Goal: Task Accomplishment & Management: Manage account settings

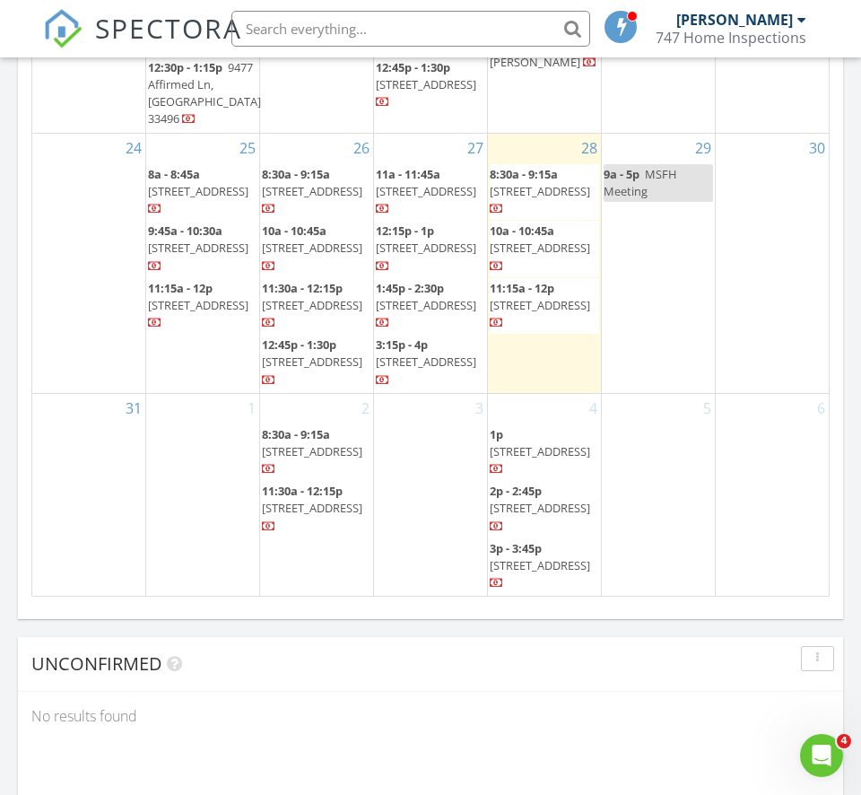
scroll to position [2299, 0]
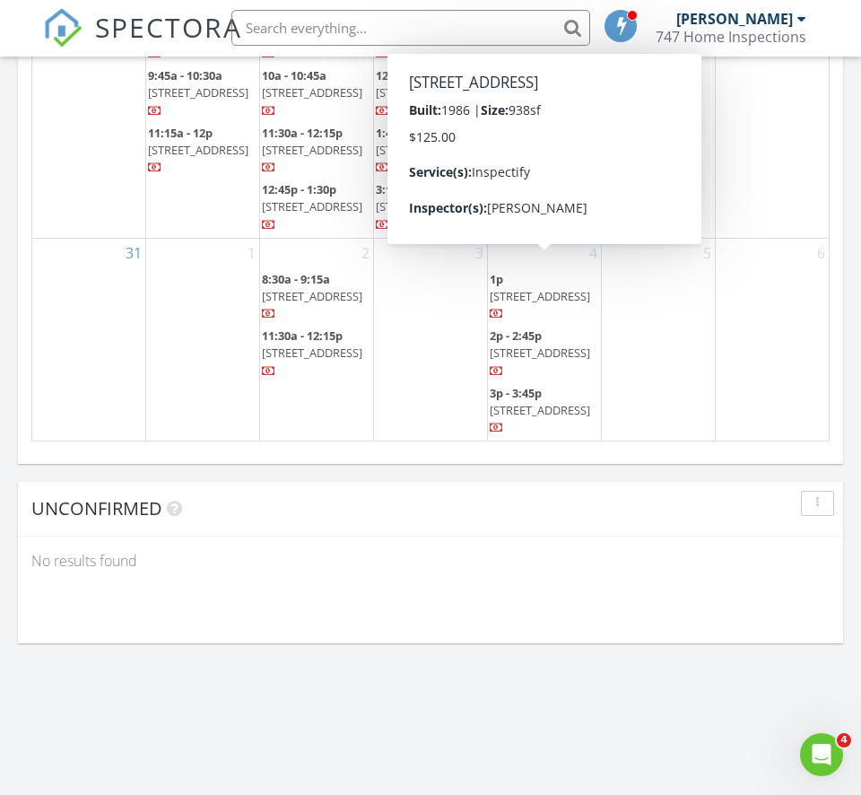
click at [567, 289] on span "[STREET_ADDRESS]" at bounding box center [540, 297] width 101 height 16
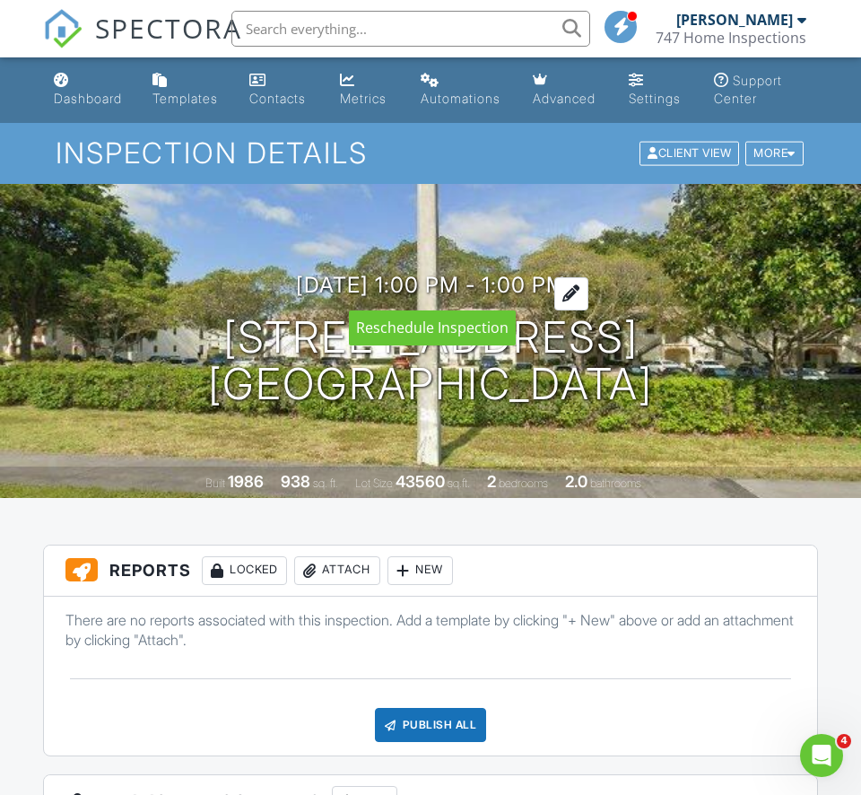
click at [589, 293] on div at bounding box center [572, 293] width 34 height 33
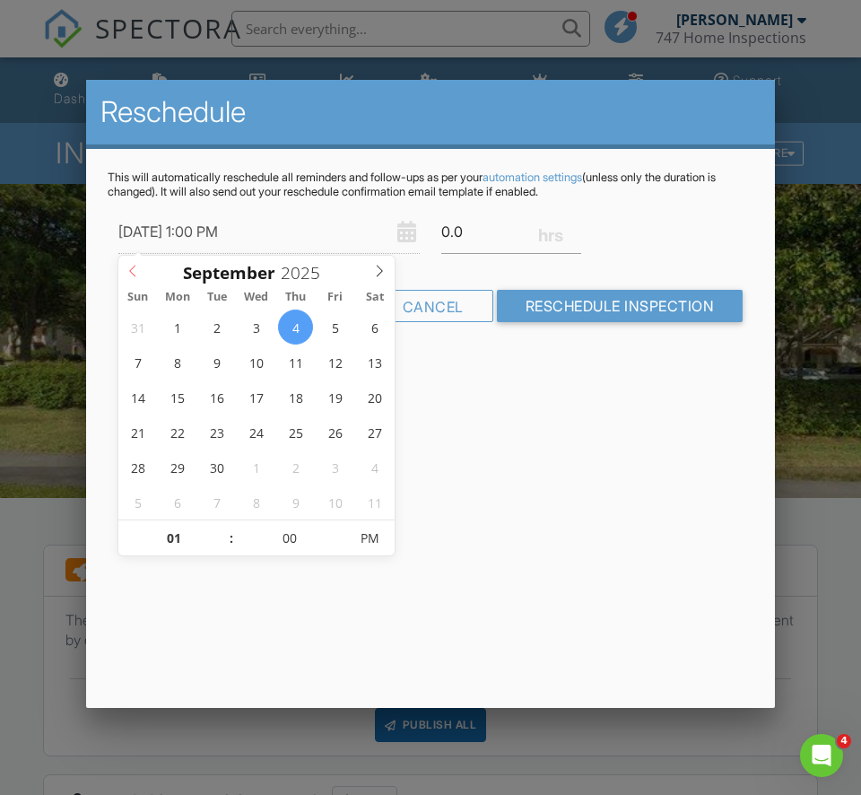
click at [134, 274] on icon at bounding box center [133, 271] width 13 height 13
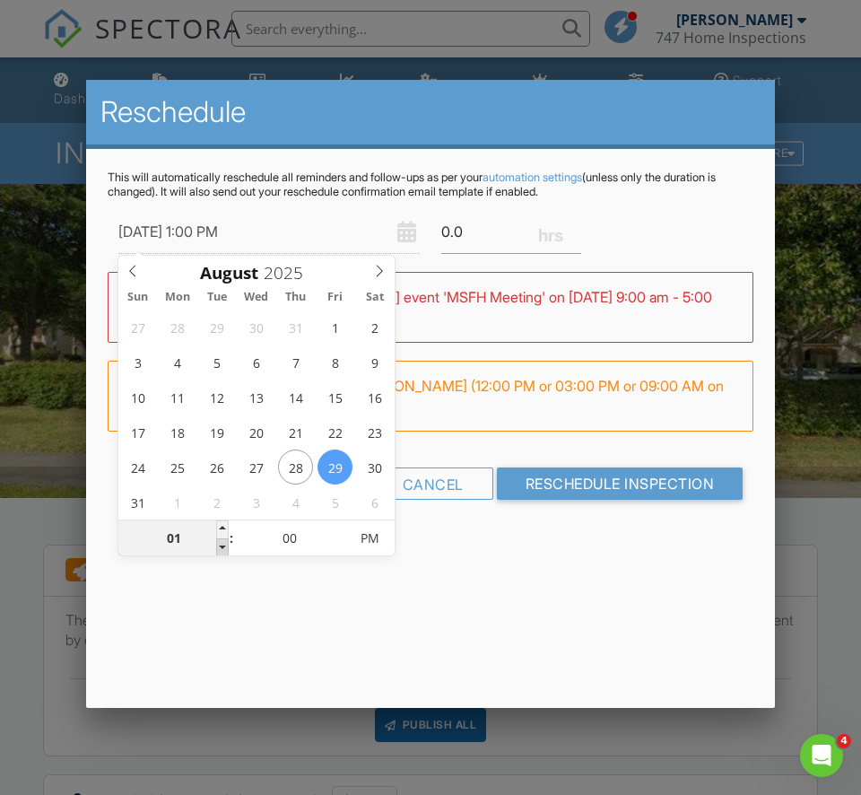
type input "08/29/2025 12:00 PM"
type input "12"
click at [219, 551] on span at bounding box center [222, 547] width 13 height 18
type input "08/29/2025 11:00 AM"
type input "11"
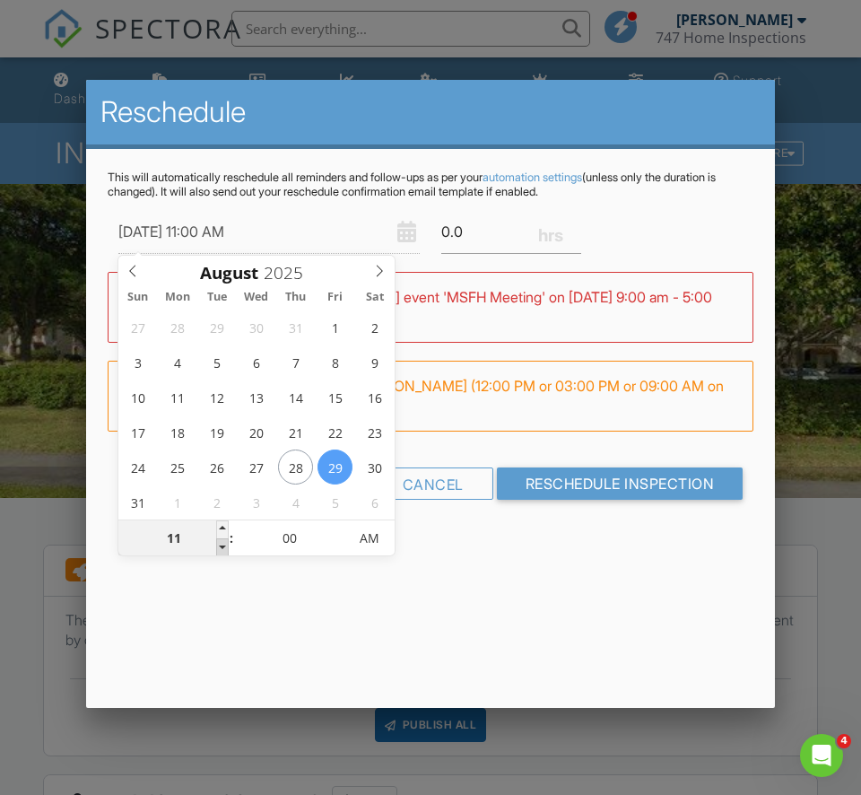
click at [219, 551] on span at bounding box center [222, 547] width 13 height 18
type input "08/29/2025 10:00 AM"
type input "10"
click at [219, 551] on span at bounding box center [222, 547] width 13 height 18
type input "08/29/2025 9:00 AM"
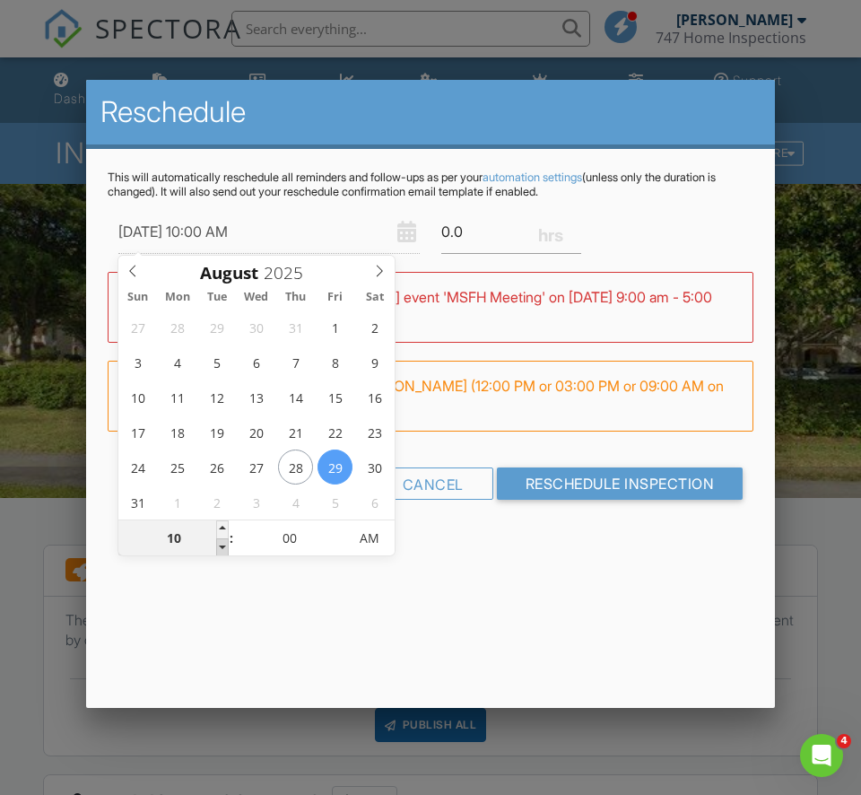
type input "09"
click at [219, 551] on span at bounding box center [222, 547] width 13 height 18
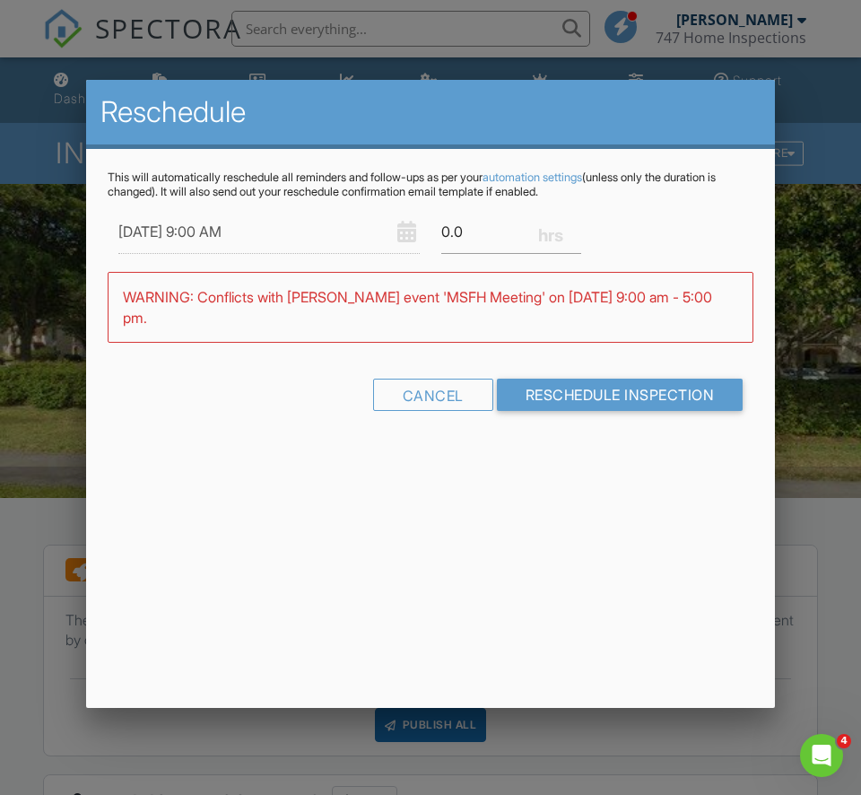
click at [533, 457] on div "This will automatically reschedule all reminders and follow-ups as per your aut…" at bounding box center [430, 307] width 689 height 316
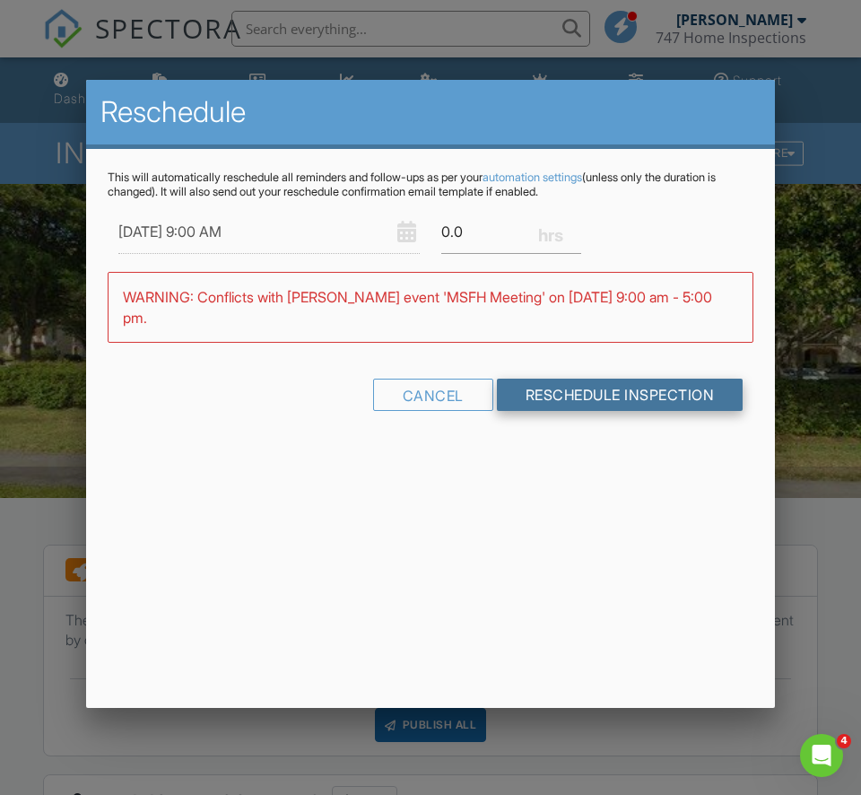
click at [555, 390] on input "Reschedule Inspection" at bounding box center [620, 395] width 247 height 32
type input "1"
click at [638, 387] on div "Cancel Reschedule Inspection" at bounding box center [431, 402] width 646 height 46
click at [565, 396] on input "Reschedule Inspection" at bounding box center [620, 395] width 247 height 32
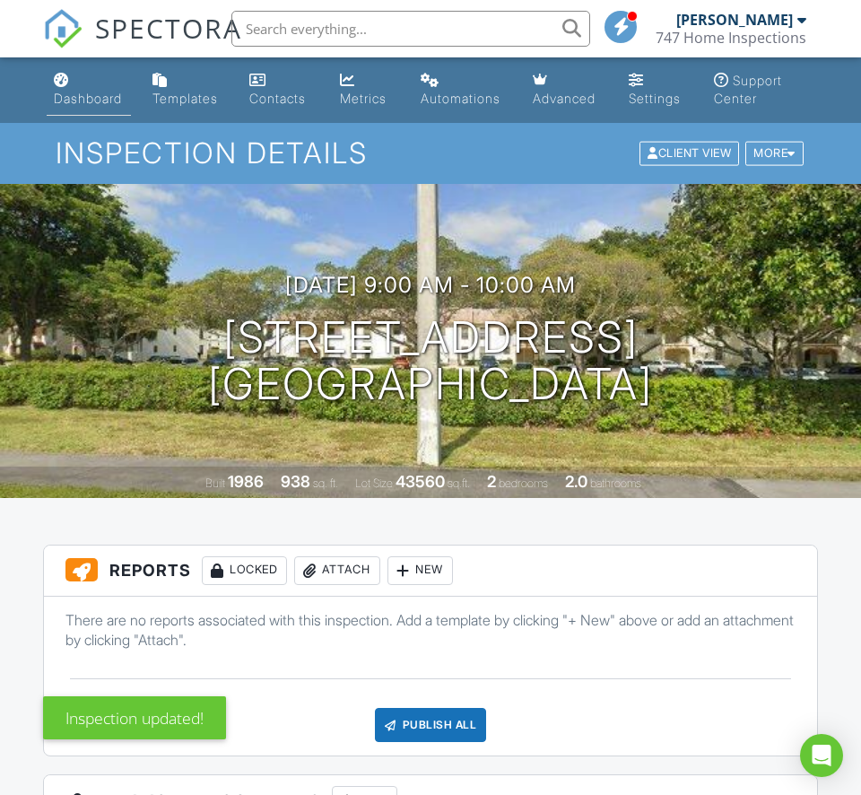
click at [97, 85] on link "Dashboard" at bounding box center [89, 90] width 84 height 51
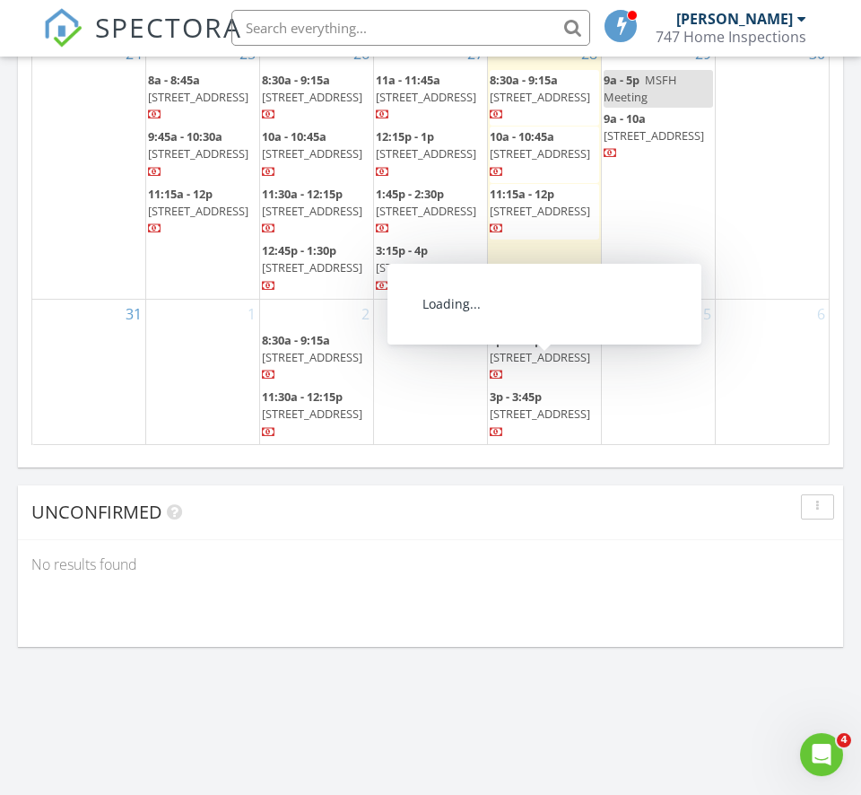
scroll to position [629, 0]
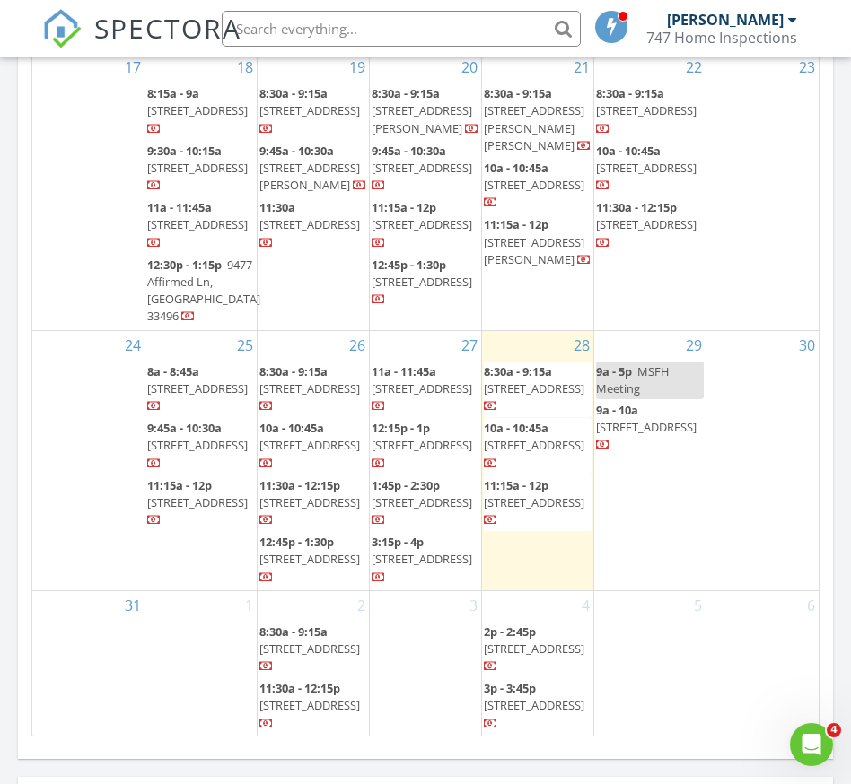
scroll to position [2173, 0]
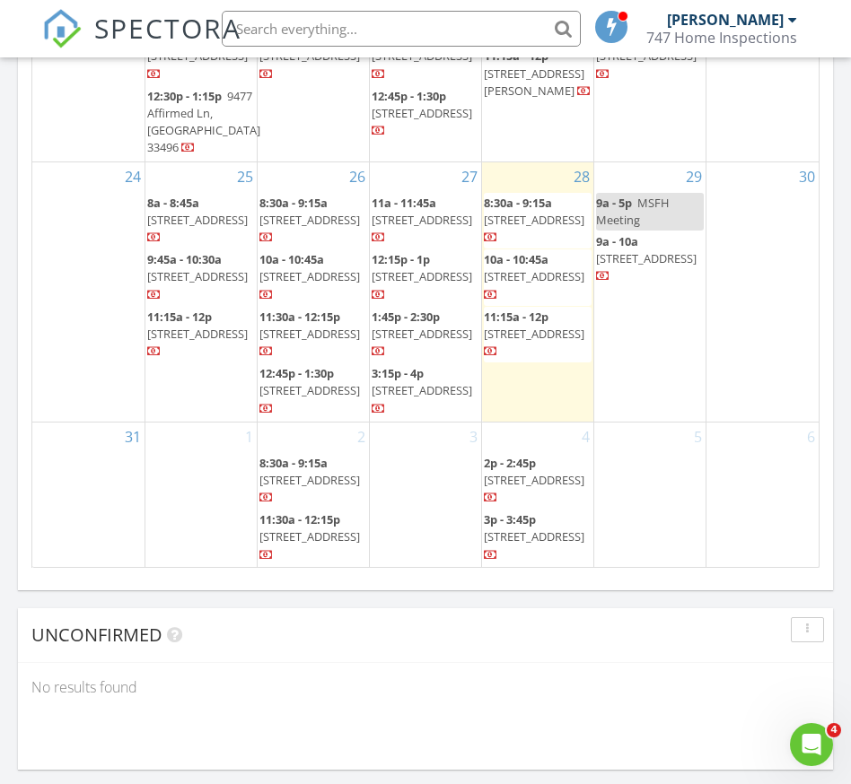
click at [531, 472] on span "7327 Demedici Cir, Delray Beach 33446" at bounding box center [534, 480] width 101 height 16
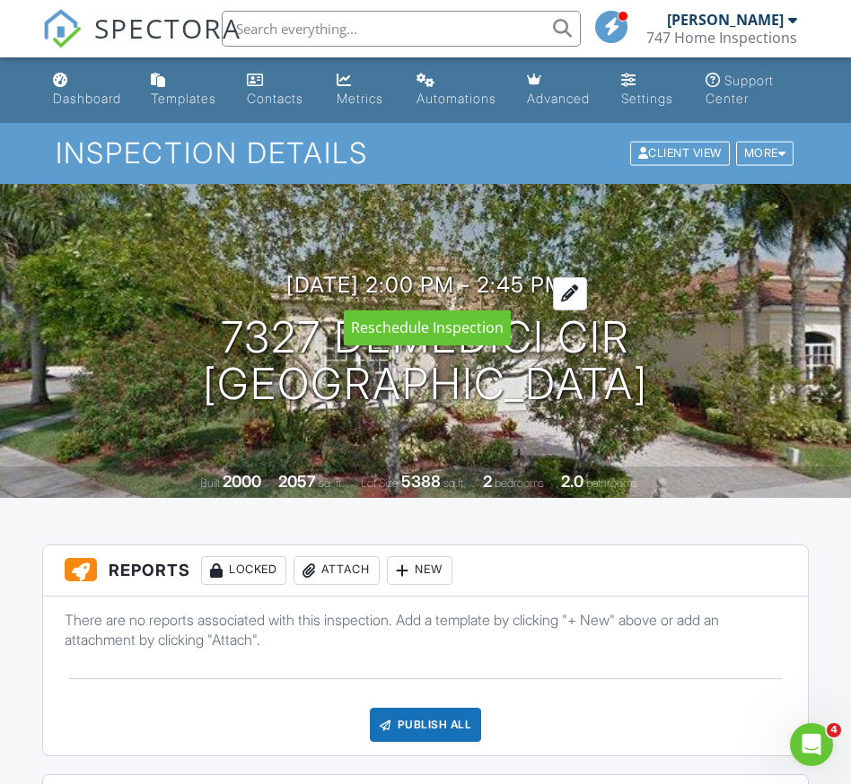
click at [548, 284] on h3 "[DATE] 2:00 pm - 2:45 pm" at bounding box center [425, 285] width 278 height 24
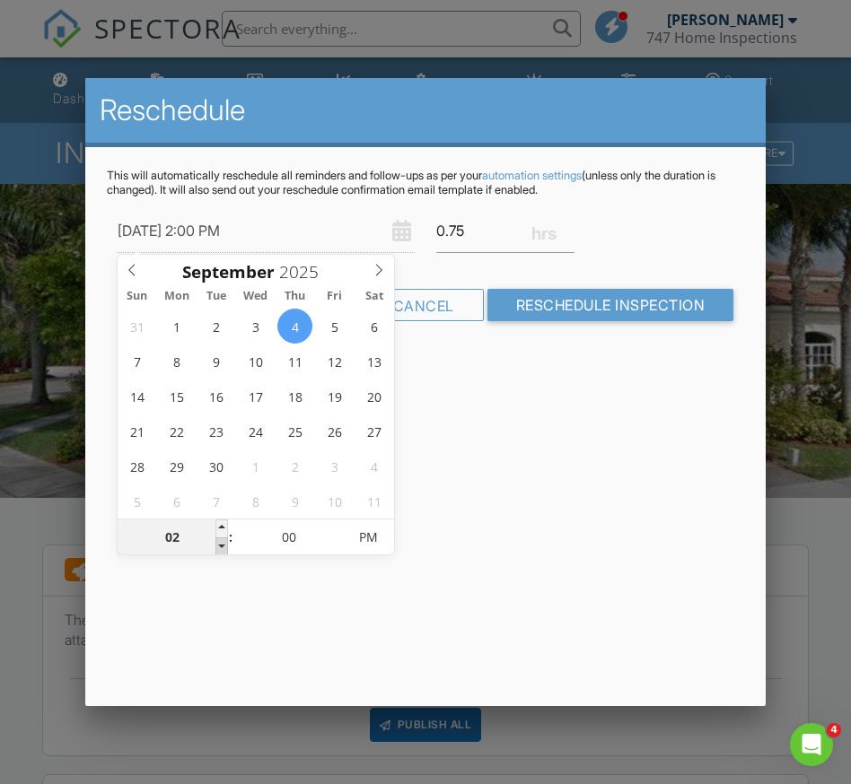
type input "[DATE] 1:00 PM"
type input "01"
click at [222, 546] on span at bounding box center [221, 547] width 13 height 18
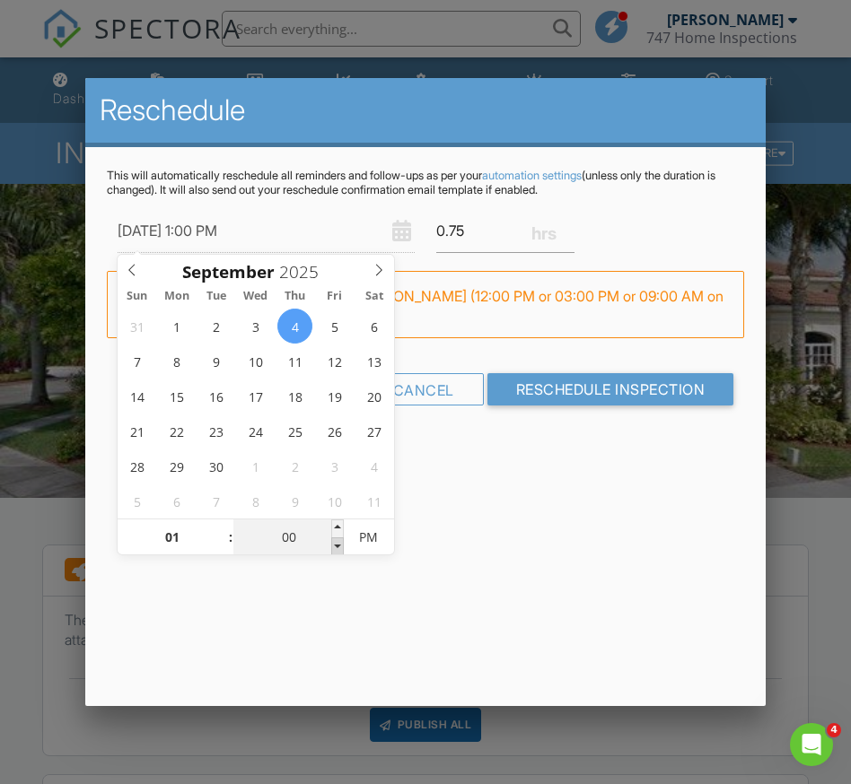
type input "09/04/2025 12:55 PM"
type input "12"
type input "55"
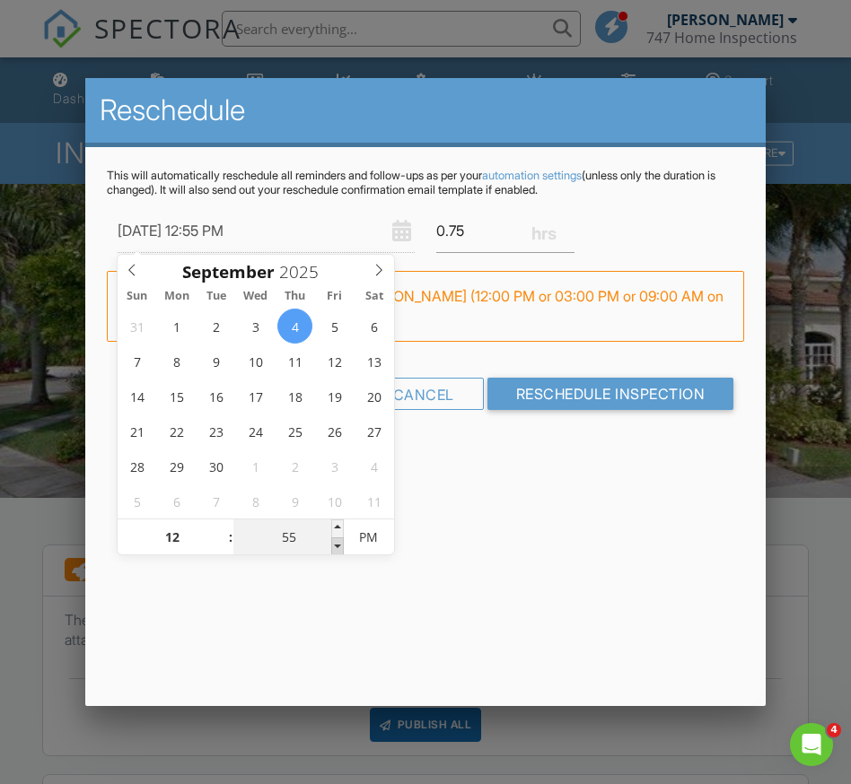
click at [337, 549] on span at bounding box center [337, 547] width 13 height 18
type input "09/04/2025 12:50 PM"
type input "50"
click at [337, 549] on span at bounding box center [337, 547] width 13 height 18
type input "09/04/2025 12:45 PM"
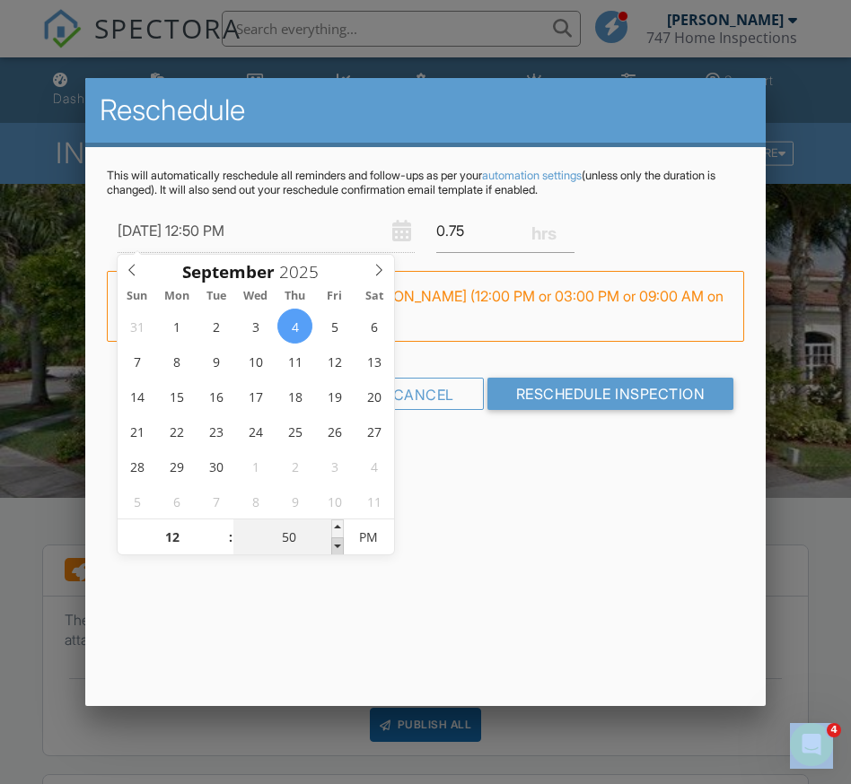
type input "45"
click at [337, 549] on span at bounding box center [337, 547] width 13 height 18
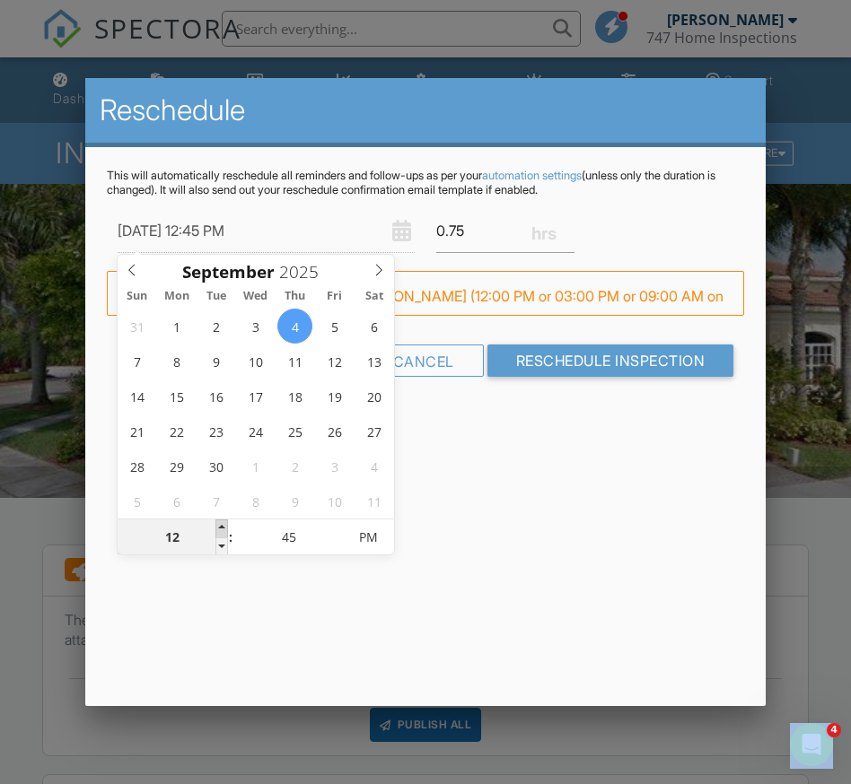
type input "09/04/2025 1:45 PM"
type input "01"
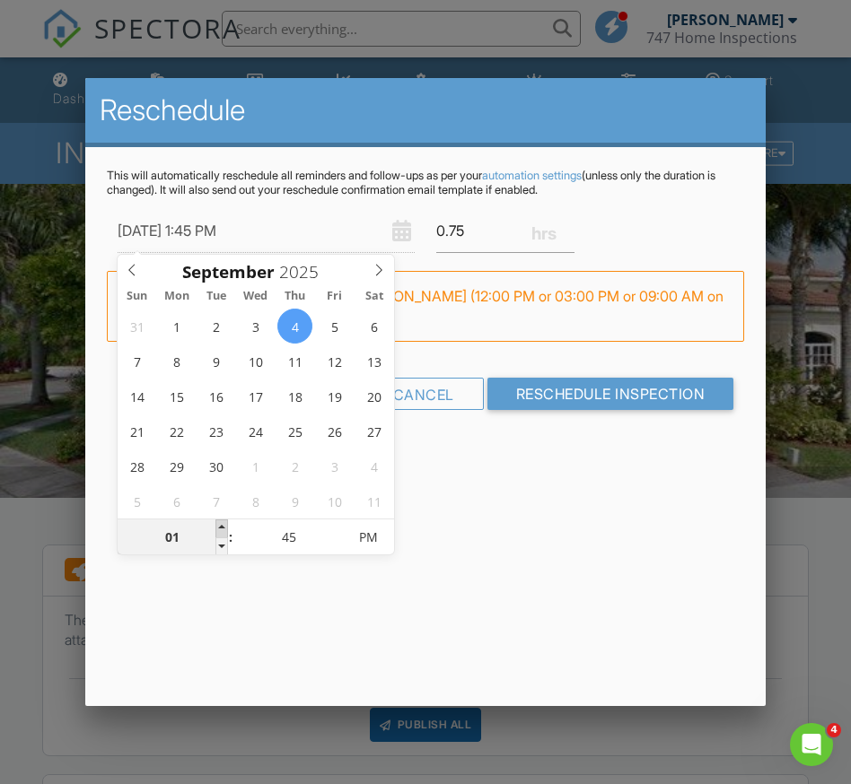
click at [227, 526] on span at bounding box center [221, 529] width 13 height 18
click at [459, 510] on div "Reschedule This will automatically reschedule all reminders and follow-ups as p…" at bounding box center [425, 392] width 680 height 628
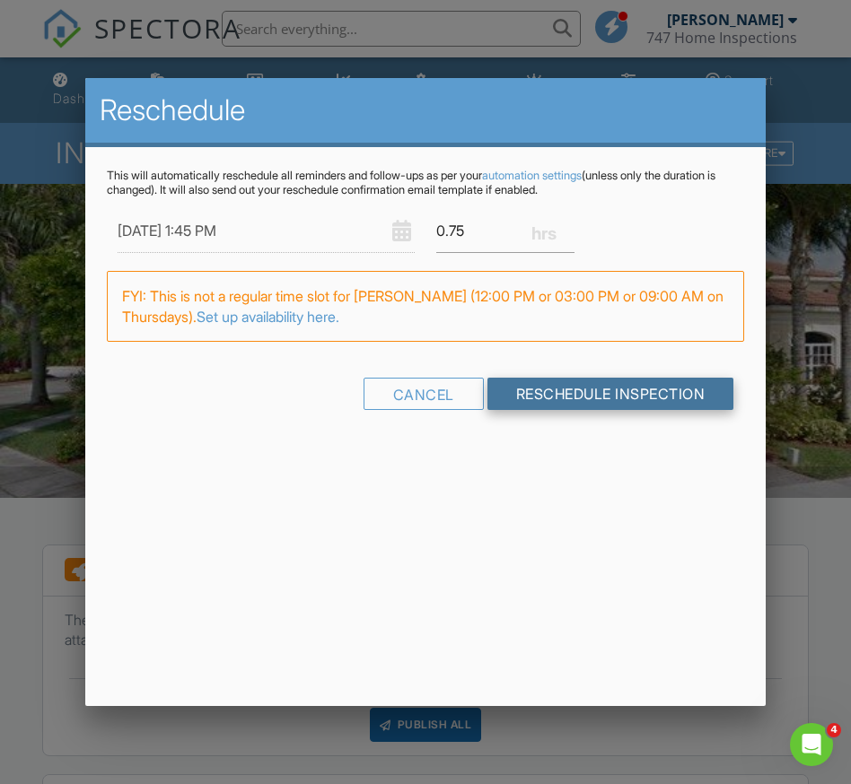
click at [533, 404] on input "Reschedule Inspection" at bounding box center [610, 394] width 247 height 32
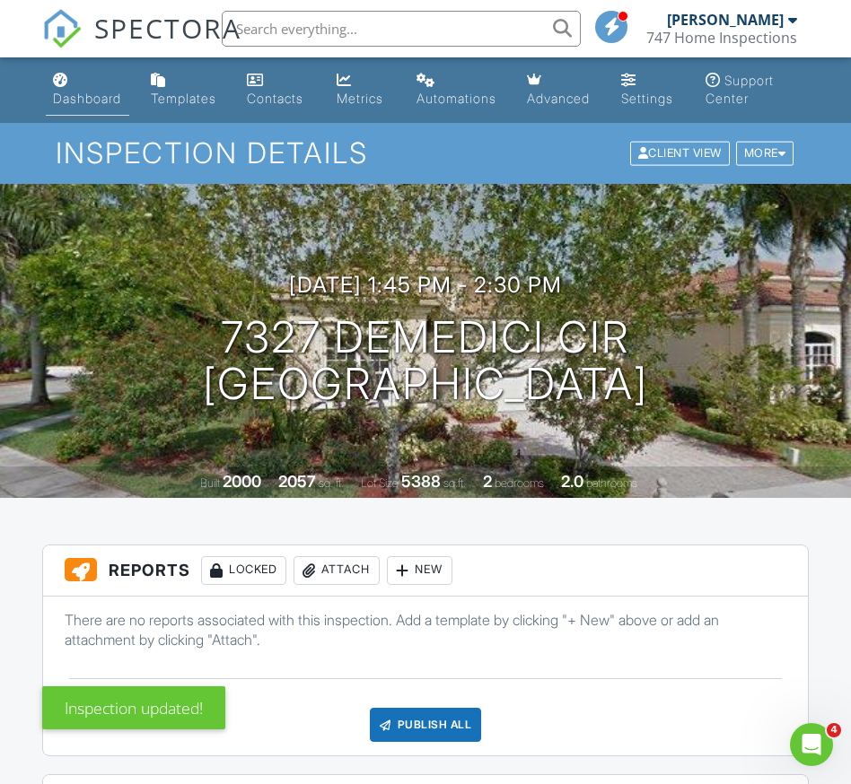
click at [83, 92] on div "Dashboard" at bounding box center [87, 98] width 68 height 15
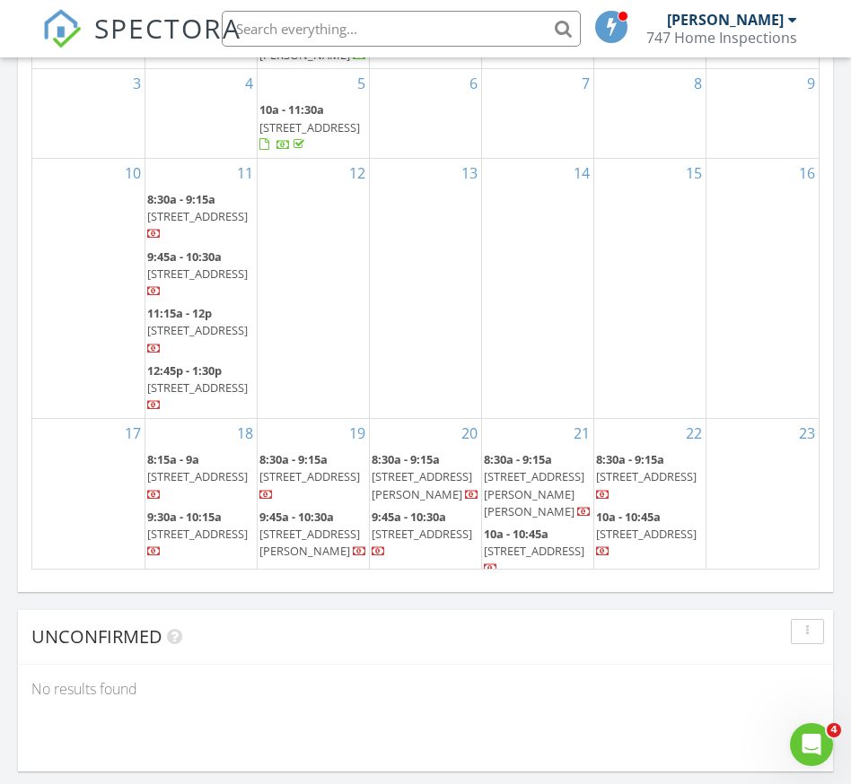
scroll to position [1853, 0]
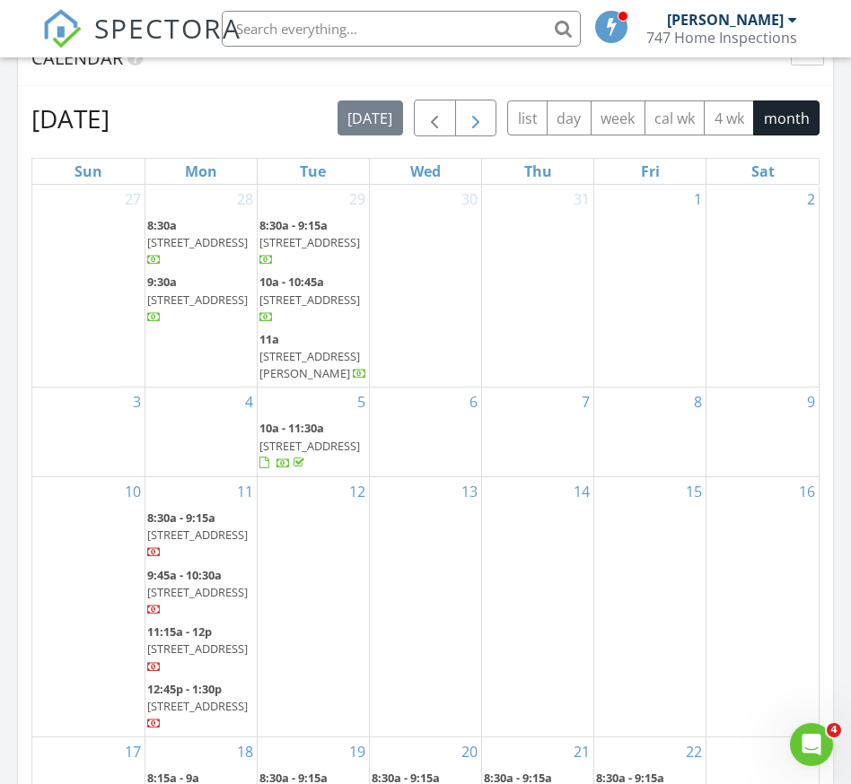
click at [476, 118] on span "button" at bounding box center [476, 119] width 22 height 22
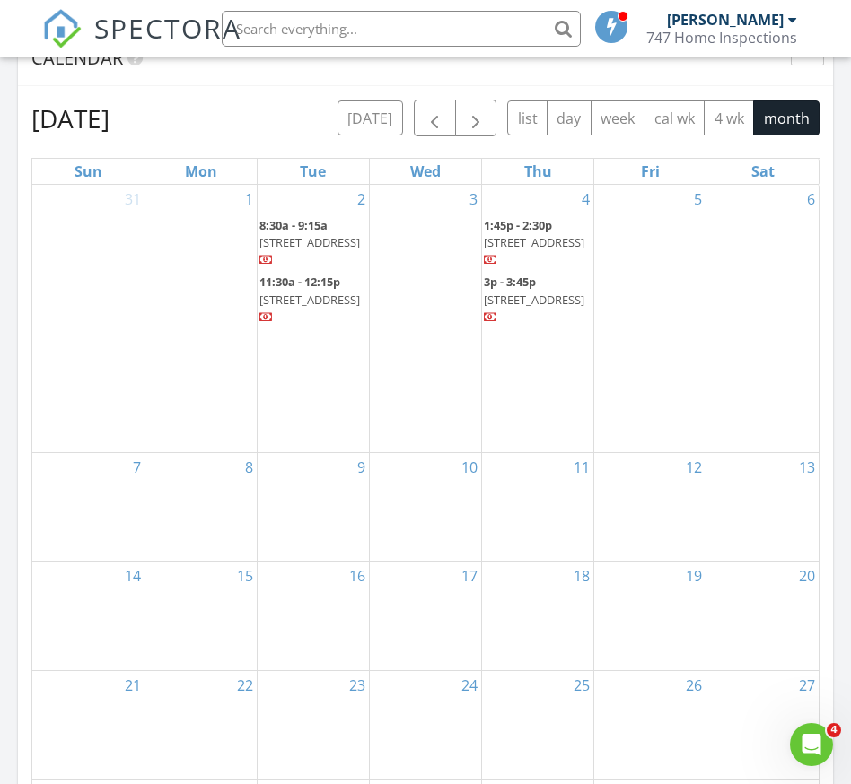
click at [459, 282] on div "3" at bounding box center [425, 318] width 111 height 267
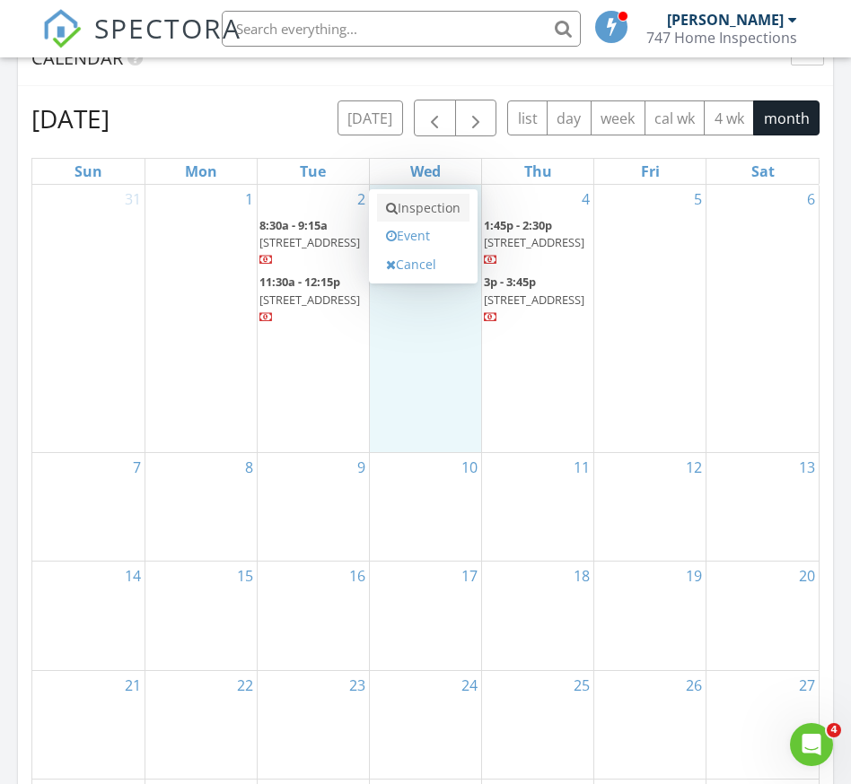
click at [430, 220] on link "Inspection" at bounding box center [423, 208] width 92 height 29
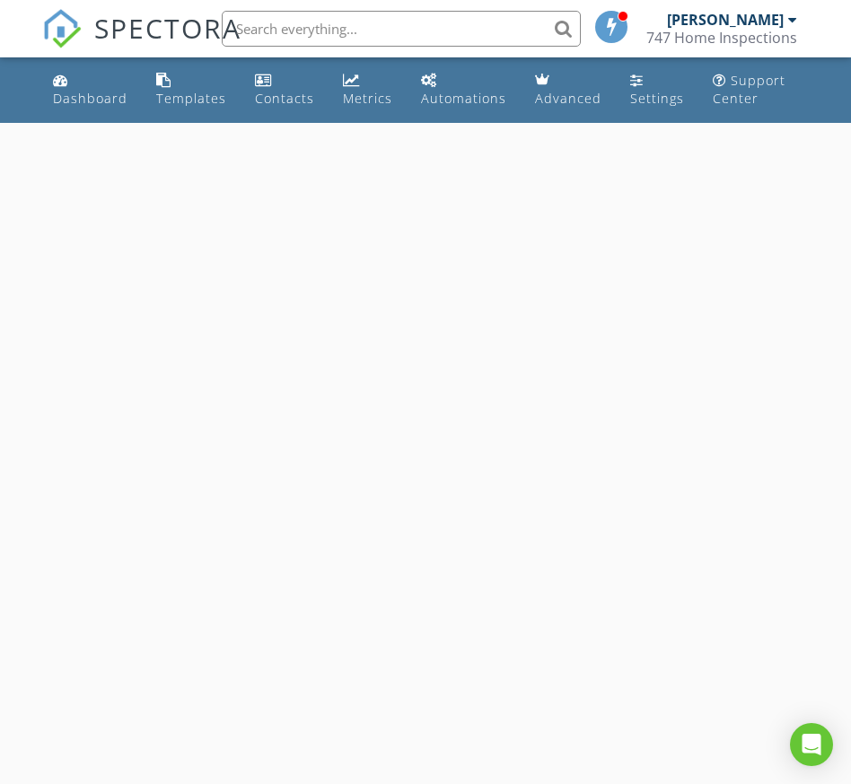
select select "8"
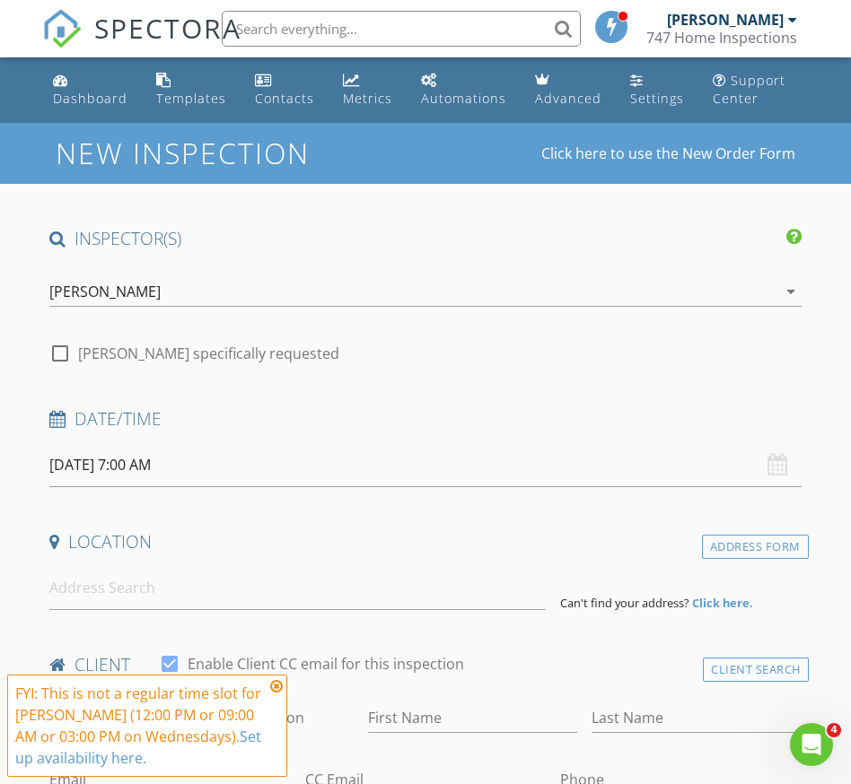
scroll to position [67, 0]
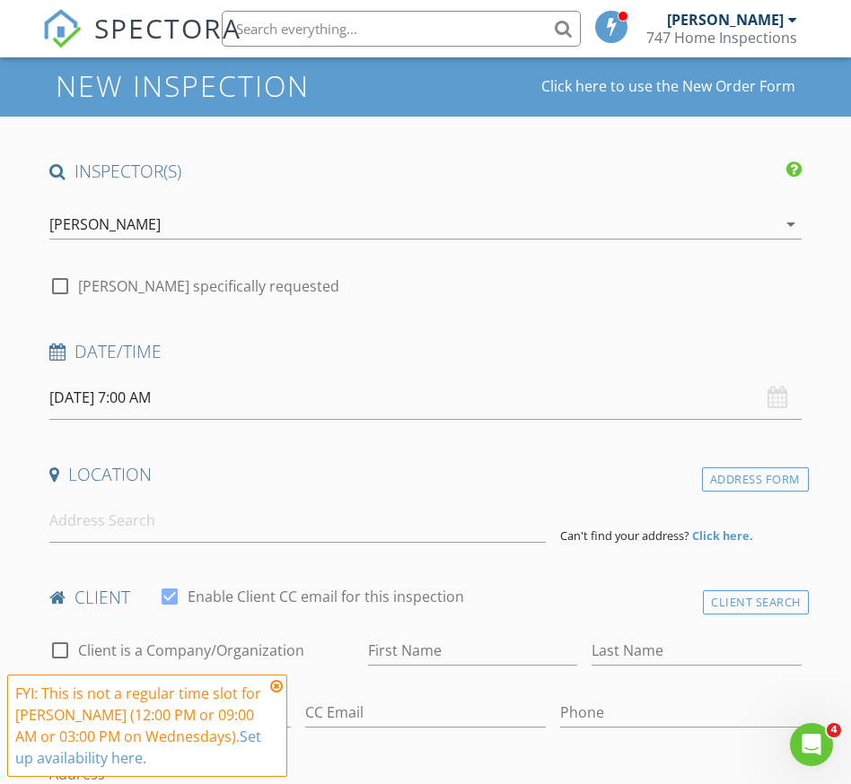
click at [154, 399] on input "[DATE] 7:00 AM" at bounding box center [424, 398] width 751 height 44
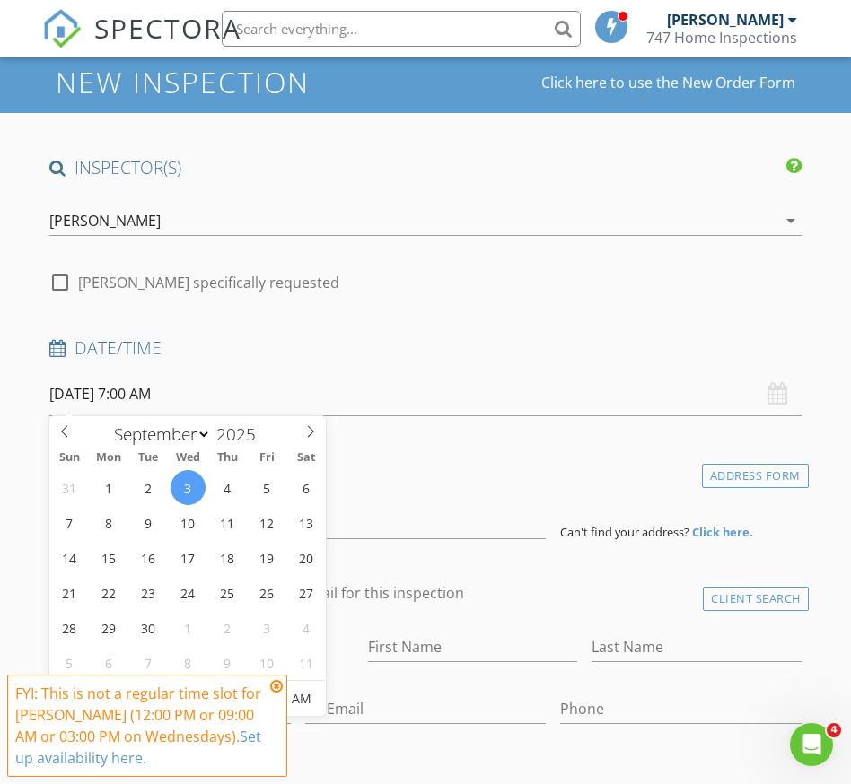
scroll to position [289, 0]
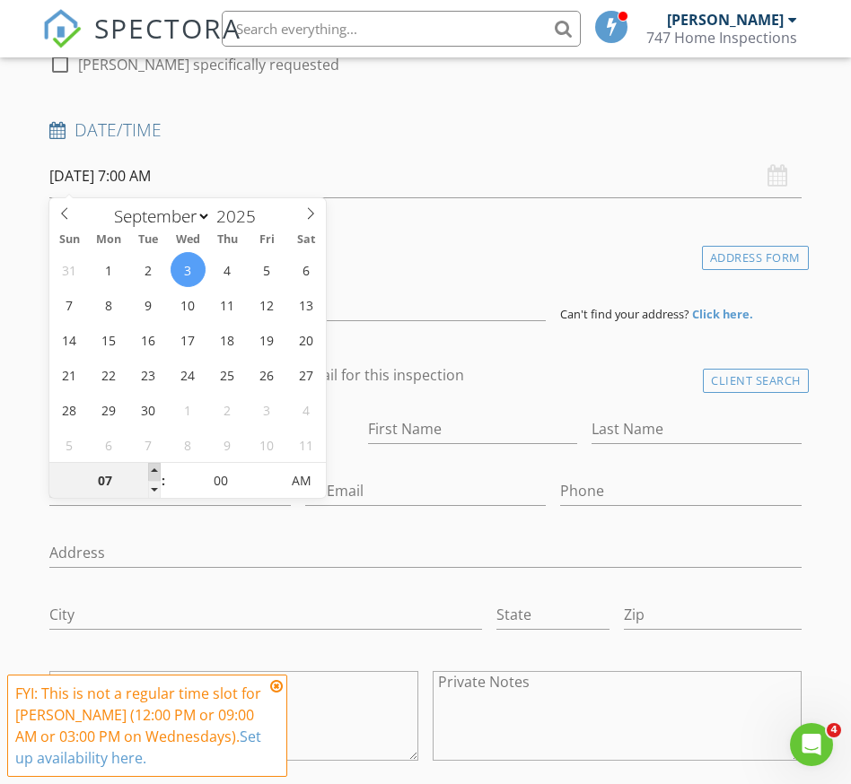
type input "08"
type input "[DATE] 8:00 AM"
click at [159, 468] on span at bounding box center [154, 472] width 13 height 18
type input "09"
type input "[DATE] 9:00 AM"
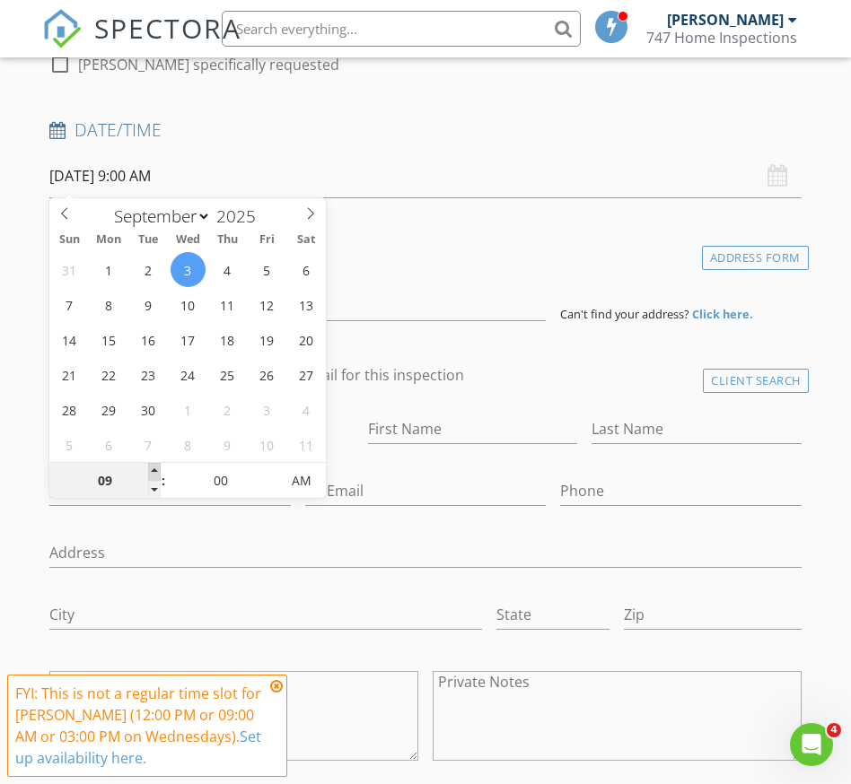
click at [159, 468] on span at bounding box center [154, 472] width 13 height 18
type input "10"
type input "09/03/2025 10:00 AM"
click at [159, 468] on span at bounding box center [154, 472] width 13 height 18
type input "11"
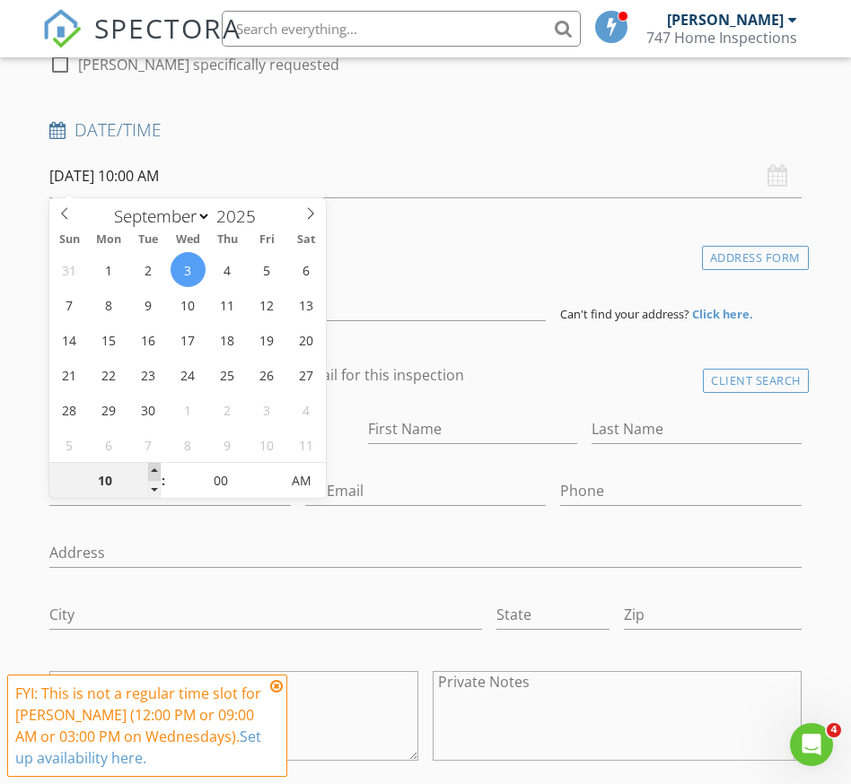
type input "[DATE] 11:00 AM"
click at [159, 468] on span at bounding box center [154, 472] width 13 height 18
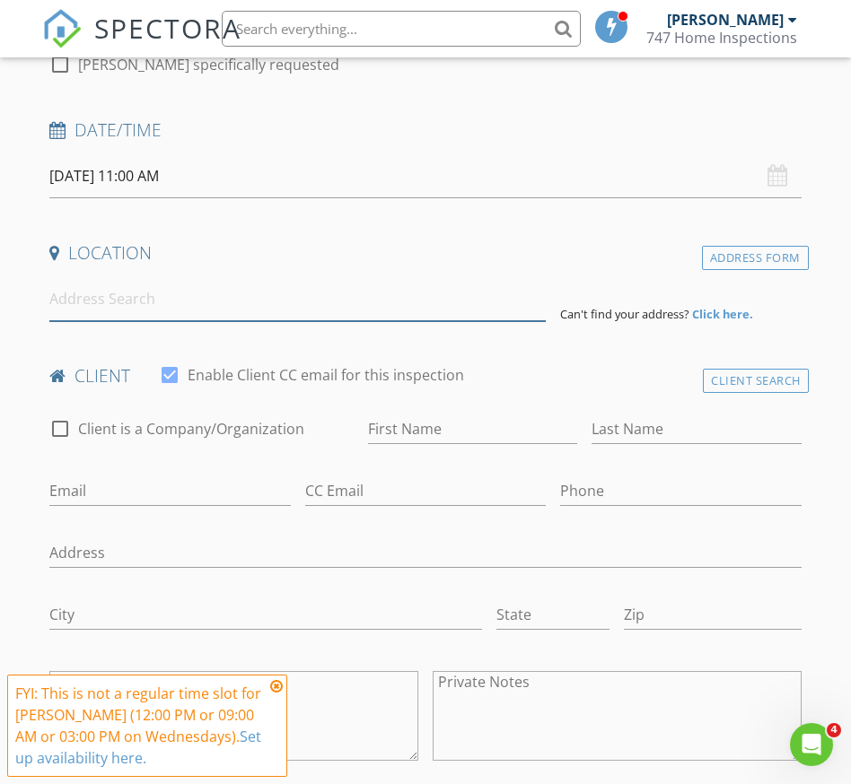
click at [132, 309] on input at bounding box center [297, 299] width 496 height 44
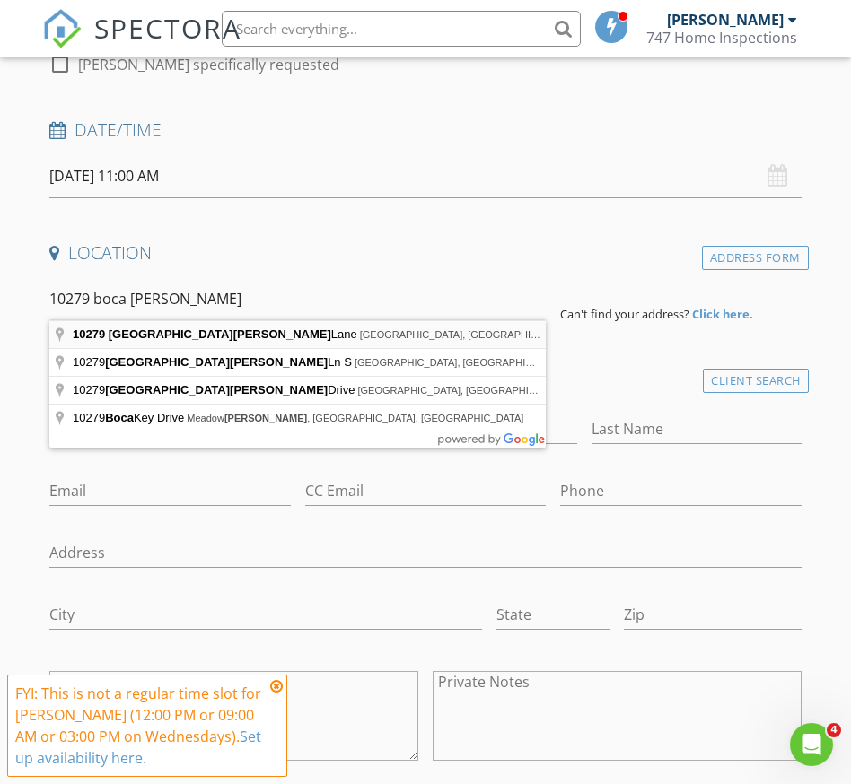
type input "10279 Boca Woods Lane, Boca Raton, FL, USA"
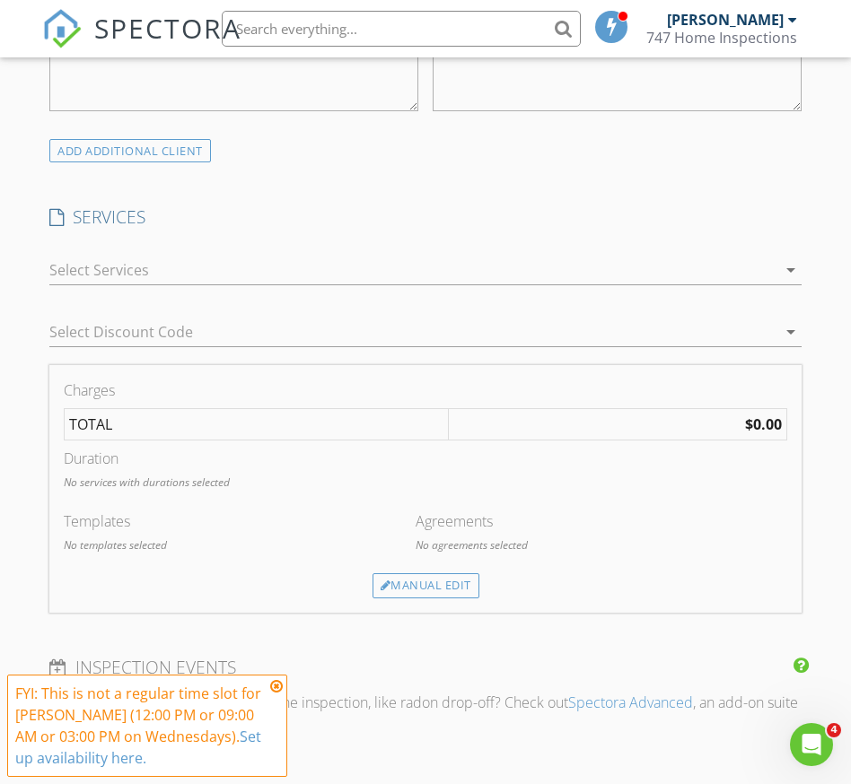
scroll to position [1263, 0]
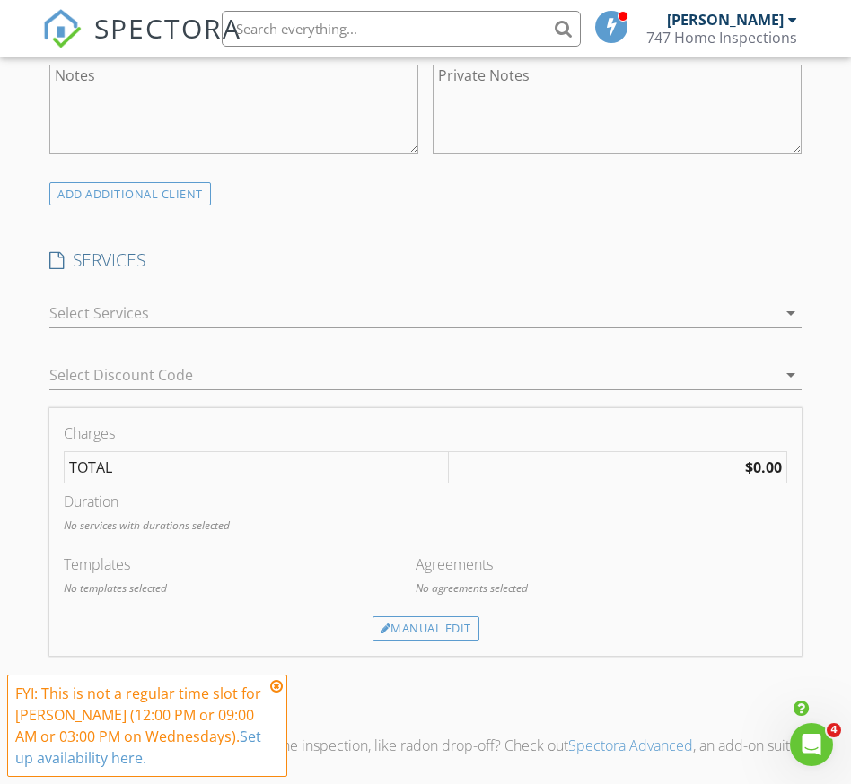
click at [267, 314] on div at bounding box center [412, 313] width 726 height 29
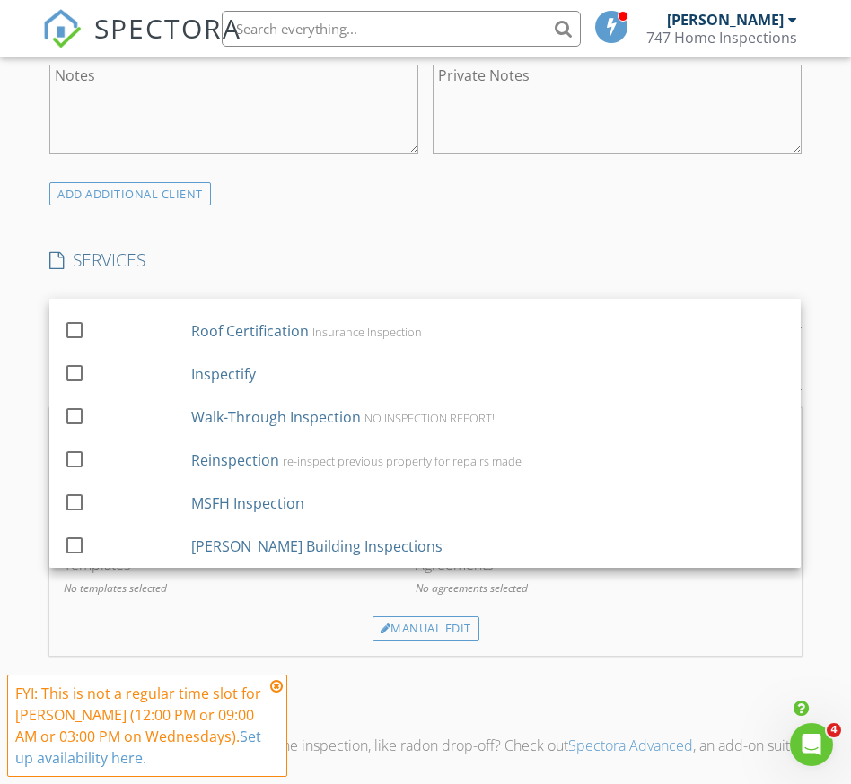
scroll to position [1558, 0]
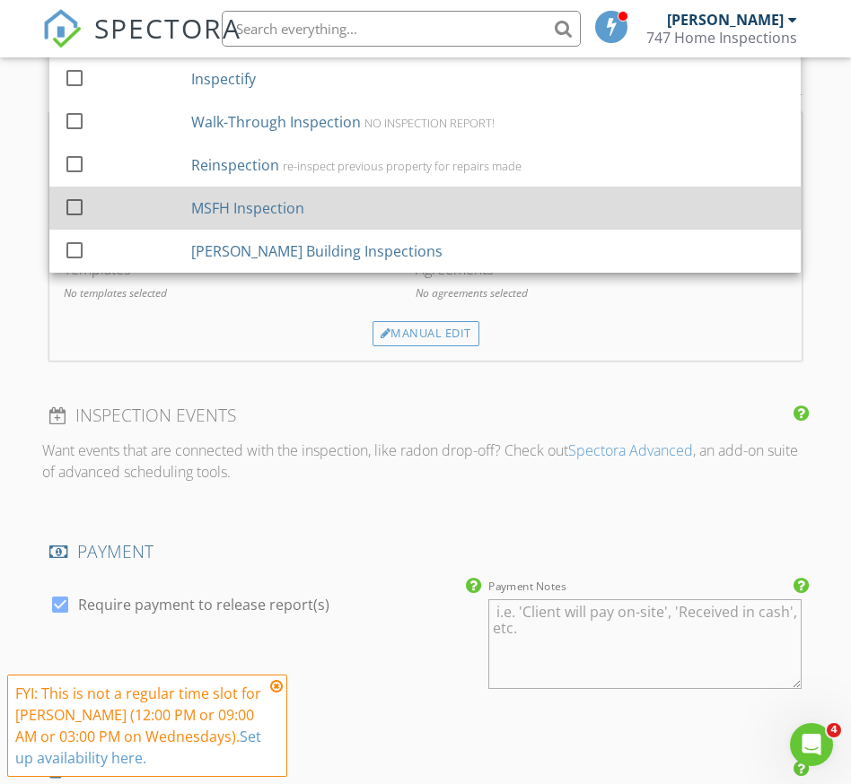
click at [269, 205] on div "MSFH Inspection" at bounding box center [248, 208] width 113 height 22
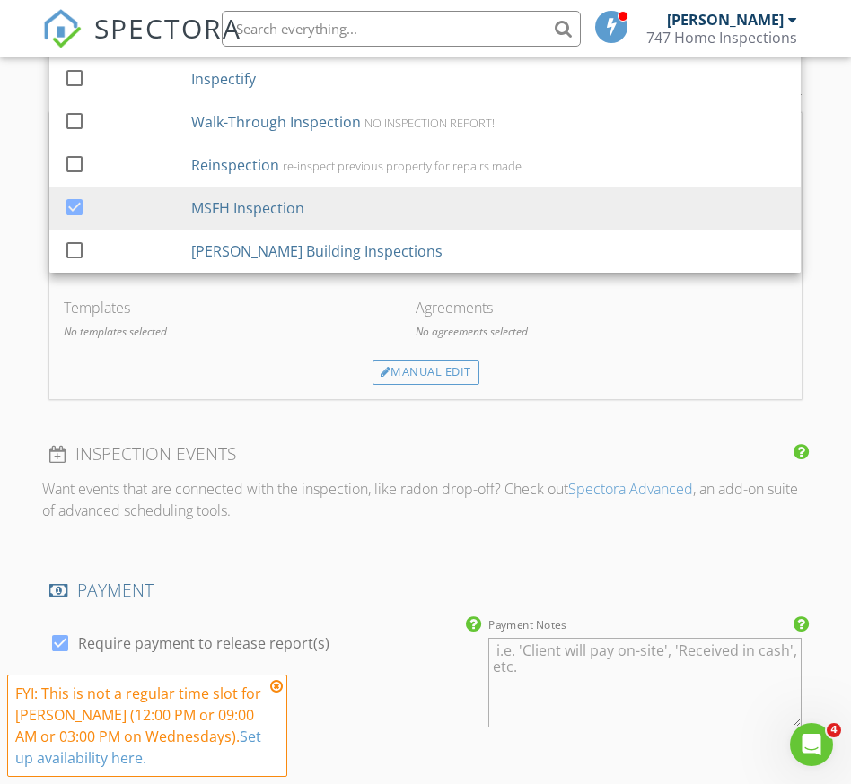
click at [369, 416] on div "INSPECTOR(S) check_box Alexander Pontillo PRIMARY Alexander Pontillo arrow_drop…" at bounding box center [424, 197] width 765 height 3056
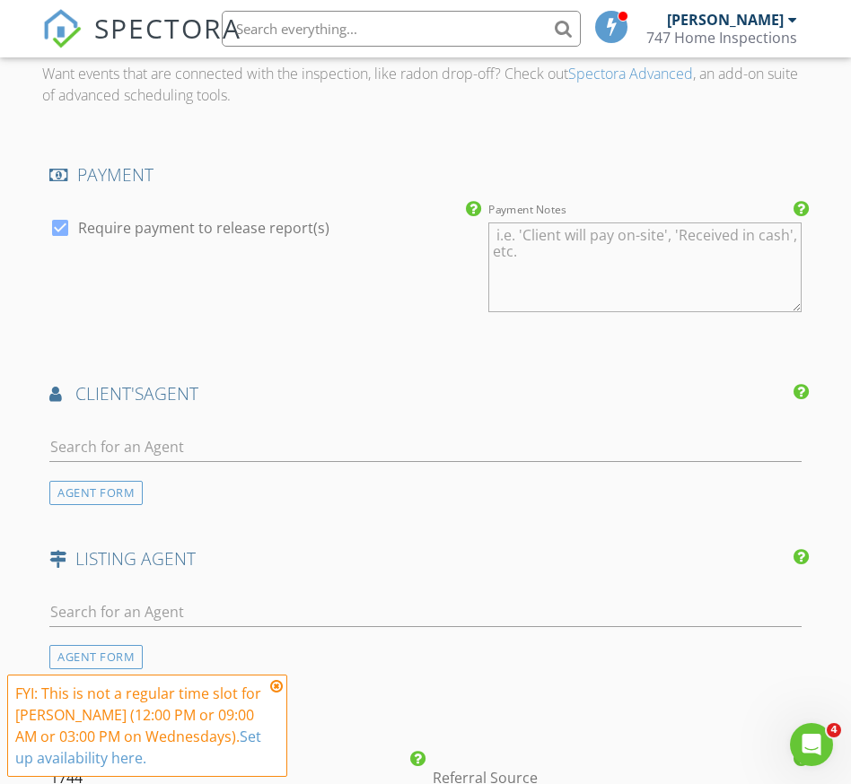
scroll to position [2639, 0]
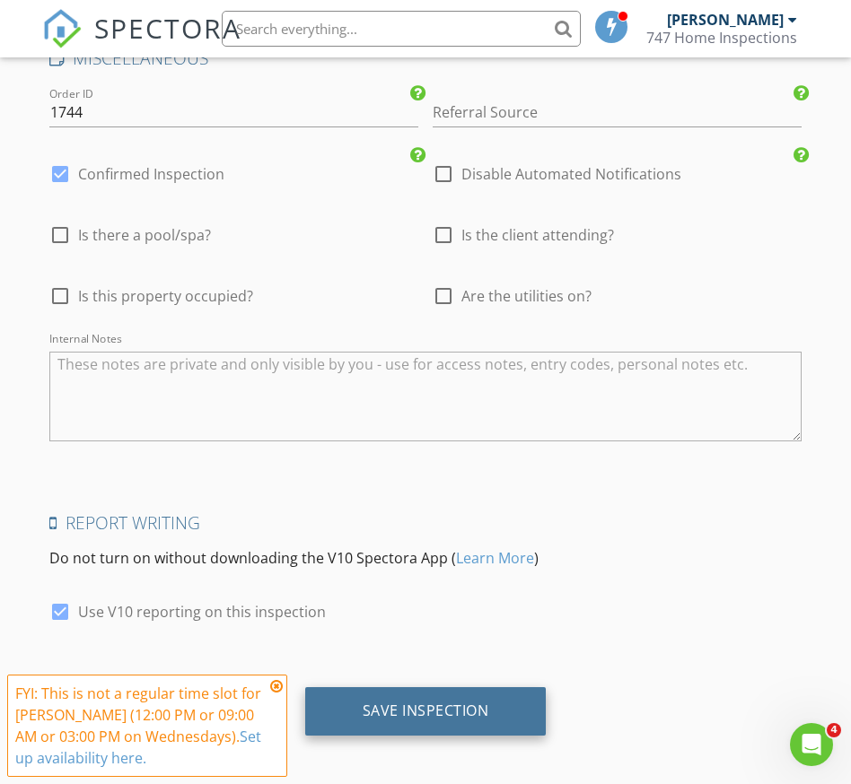
click at [411, 712] on div "Save Inspection" at bounding box center [425, 711] width 241 height 48
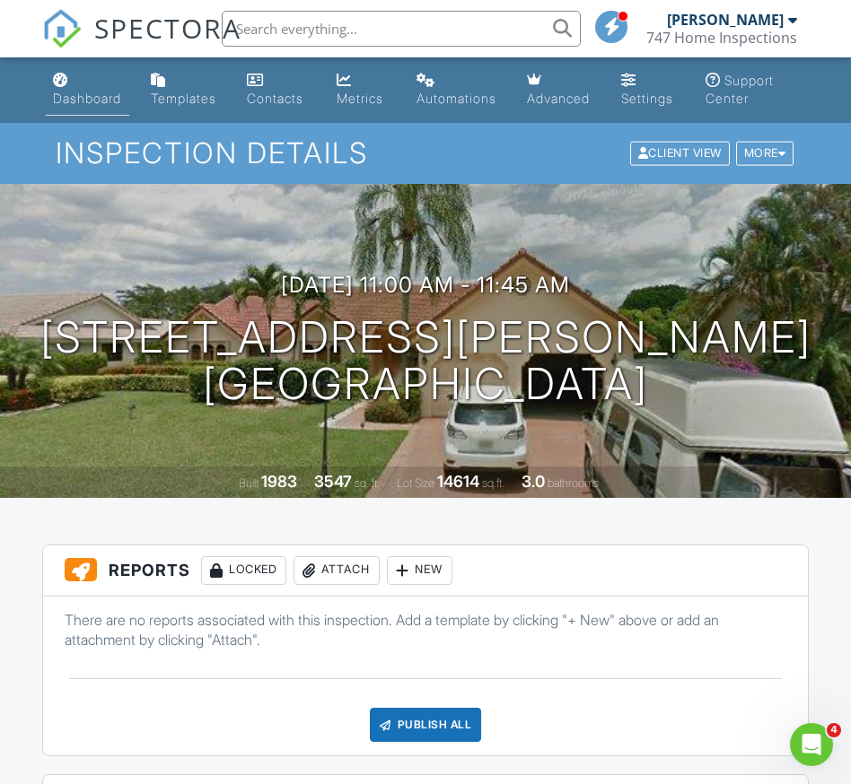
click at [105, 110] on link "Dashboard" at bounding box center [87, 90] width 83 height 51
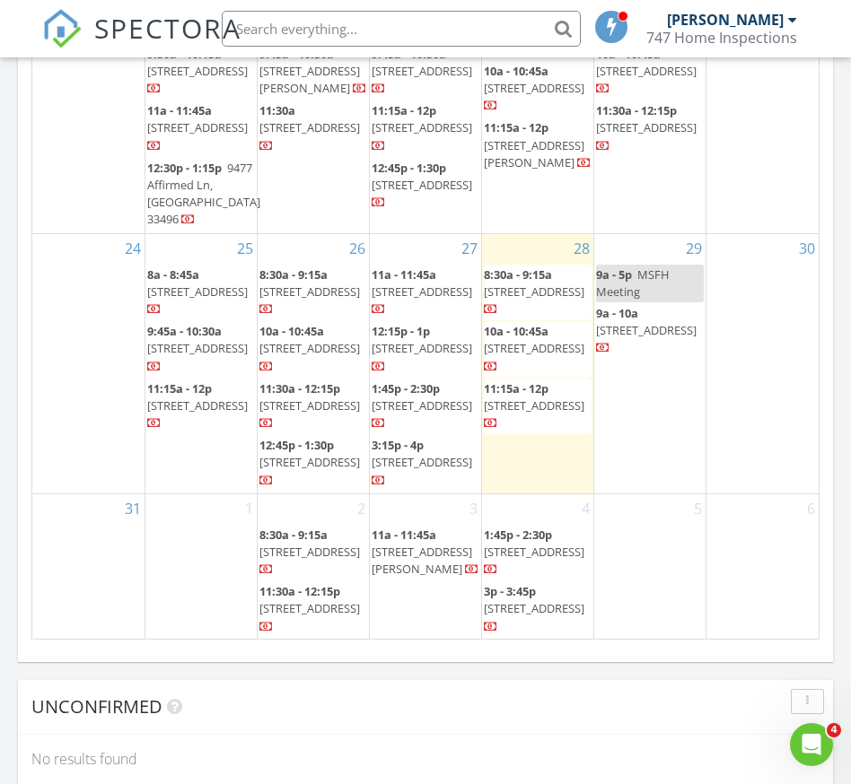
scroll to position [2064, 0]
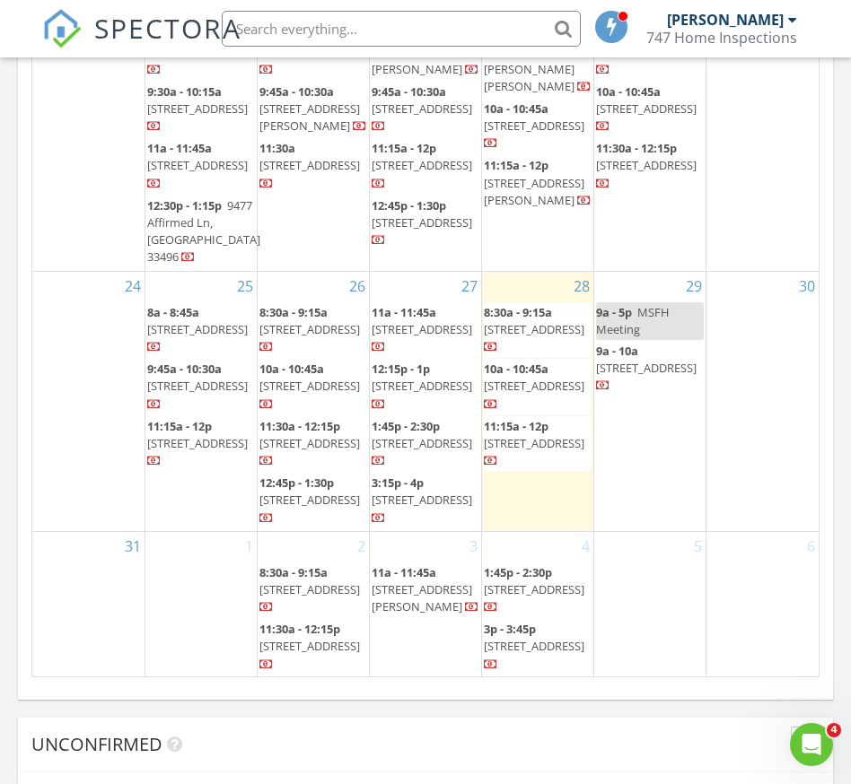
click at [660, 304] on div "9a - 5p MSFH Meeting" at bounding box center [650, 321] width 108 height 34
select select "7"
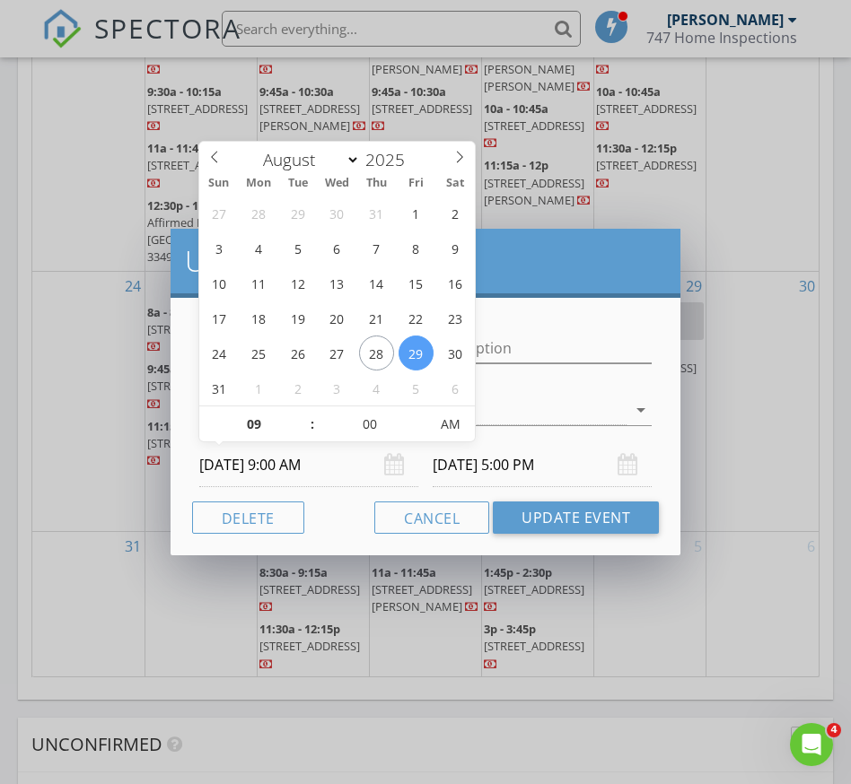
click at [287, 469] on input "[DATE] 9:00 AM" at bounding box center [308, 465] width 219 height 44
type input "08"
type input "[DATE] 8:00 AM"
click at [302, 436] on span at bounding box center [303, 433] width 13 height 18
type input "[DATE] 4:00 PM"
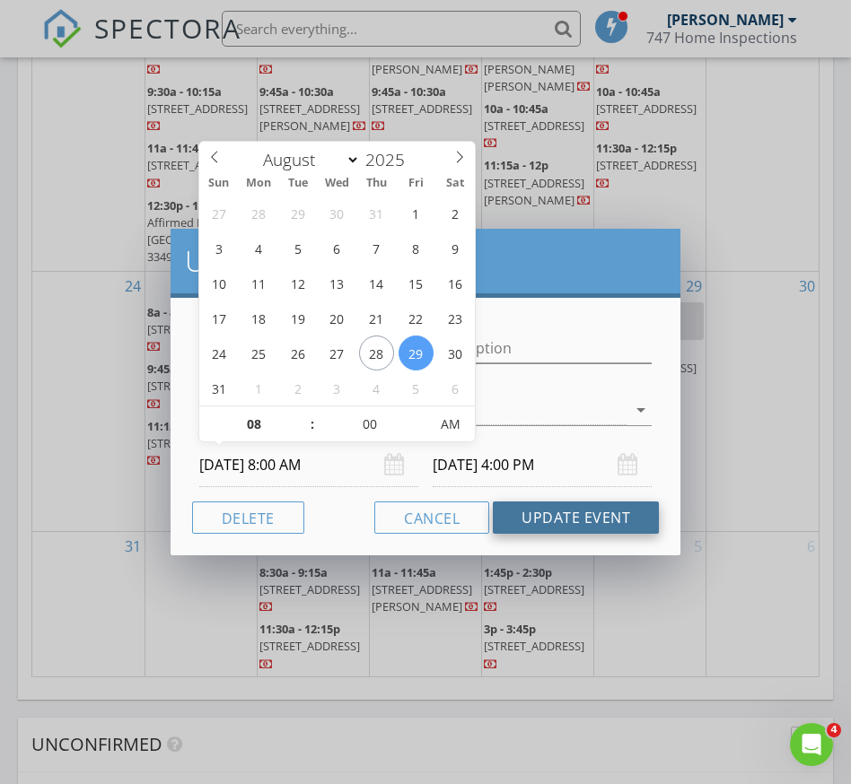
click at [558, 512] on button "Update Event" at bounding box center [576, 518] width 166 height 32
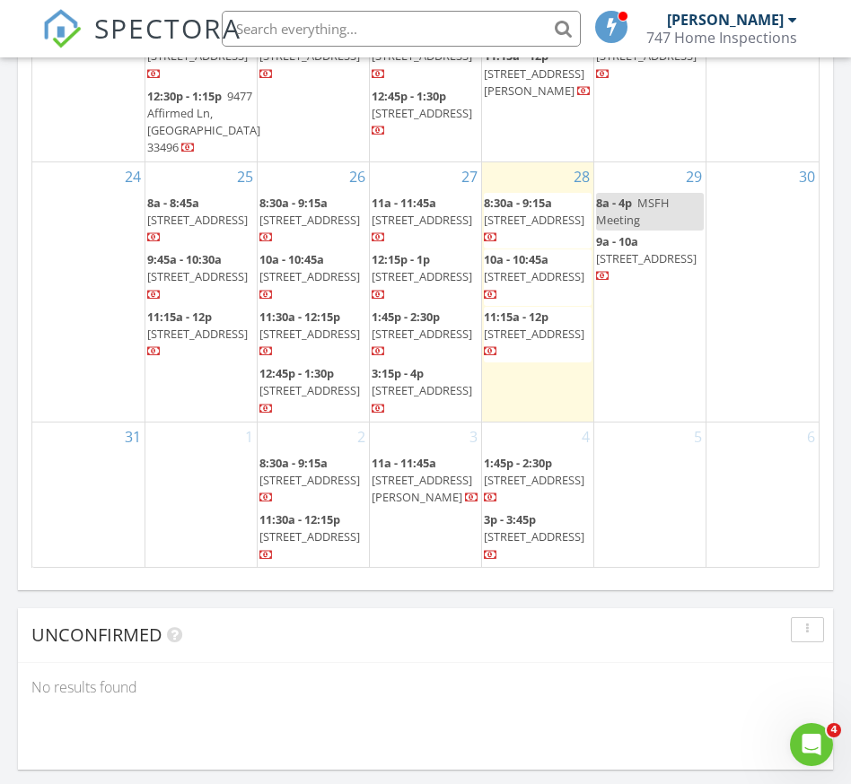
scroll to position [2177, 0]
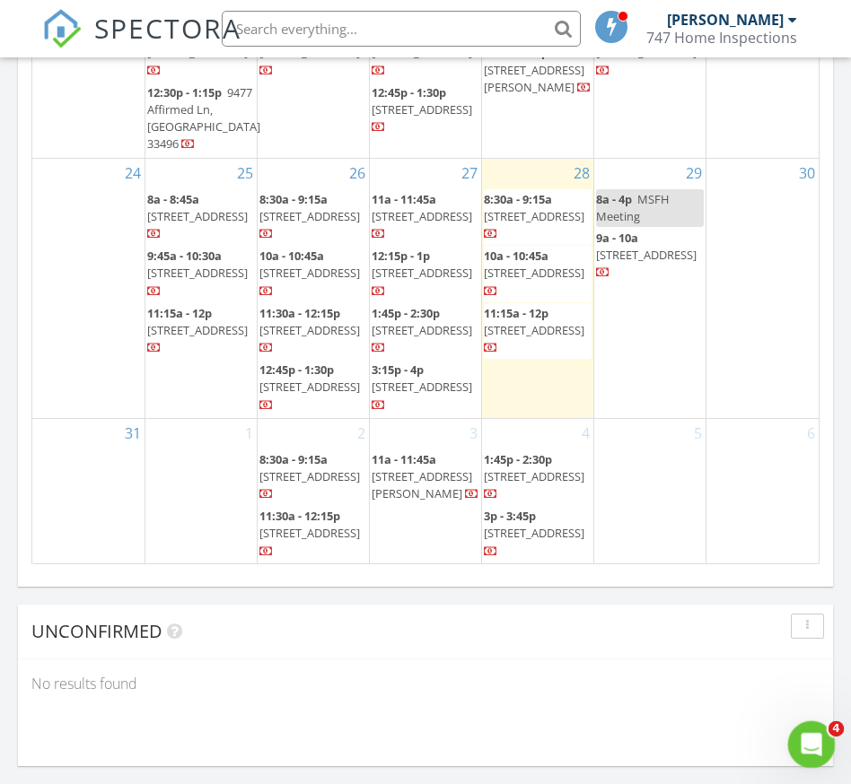
click at [801, 747] on icon "Open Intercom Messenger" at bounding box center [809, 743] width 30 height 30
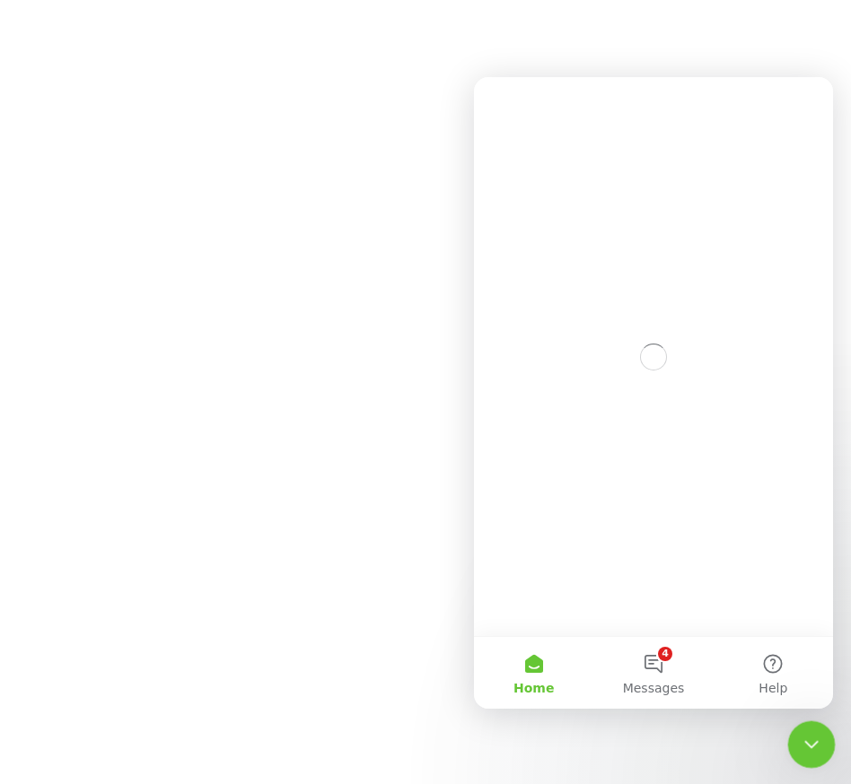
scroll to position [0, 0]
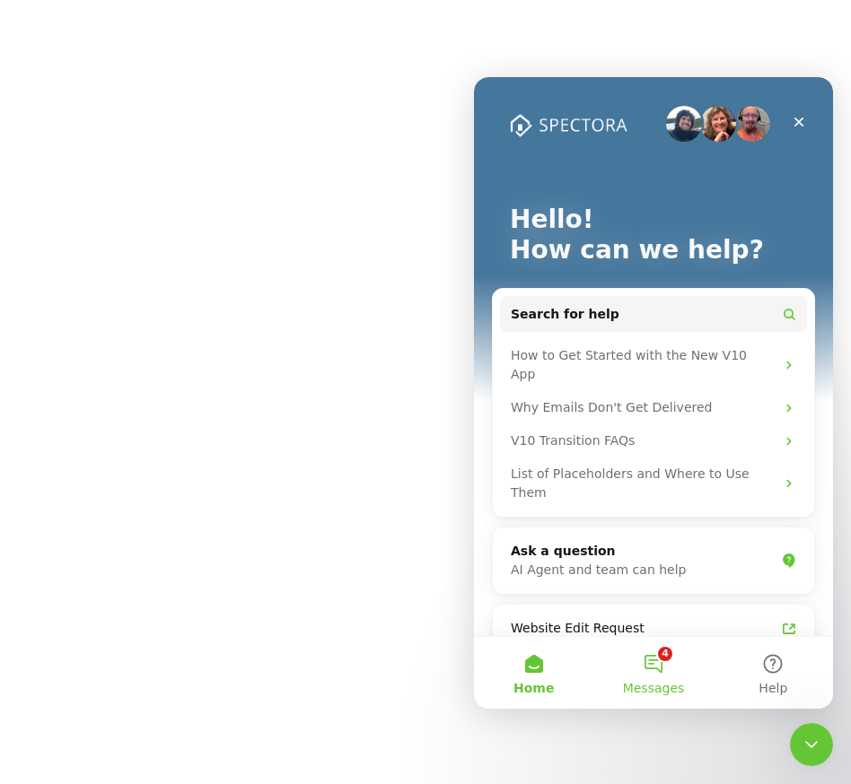
click at [663, 682] on span "Messages" at bounding box center [654, 688] width 62 height 13
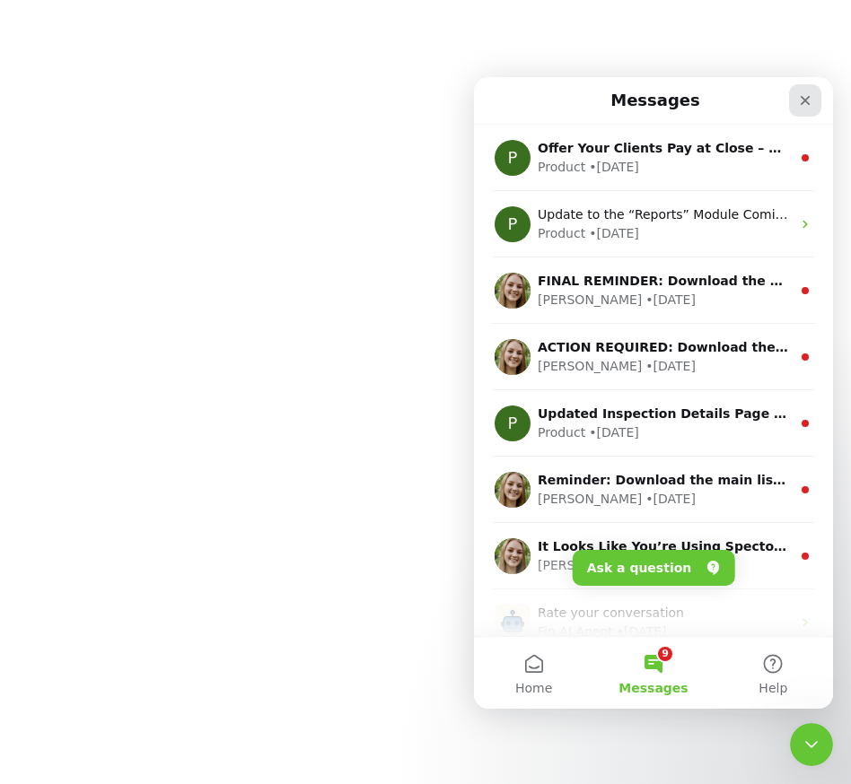
click at [809, 99] on icon "Close" at bounding box center [805, 100] width 14 height 14
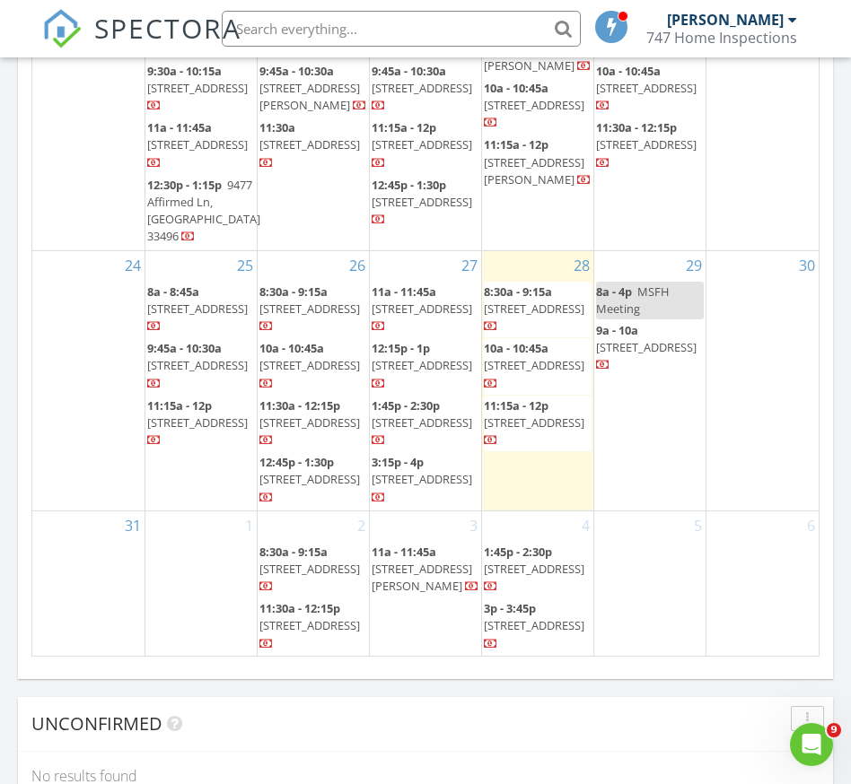
scroll to position [2088, 0]
